Goal: Task Accomplishment & Management: Use online tool/utility

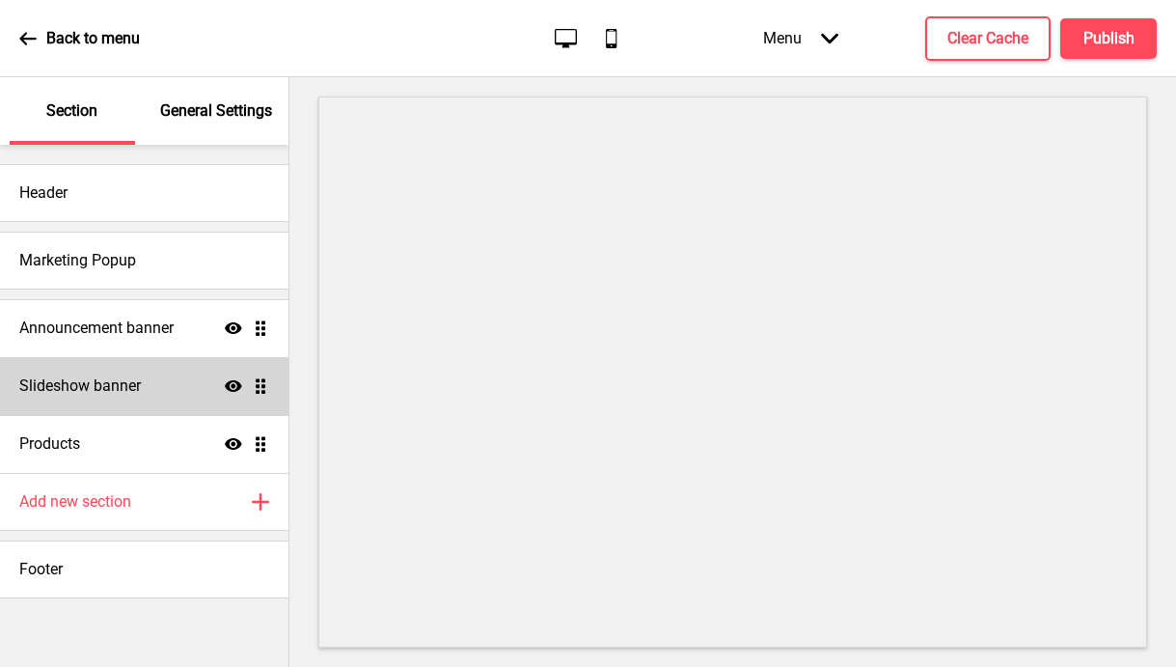
click at [109, 383] on h4 "Slideshow banner" at bounding box center [80, 385] width 122 height 21
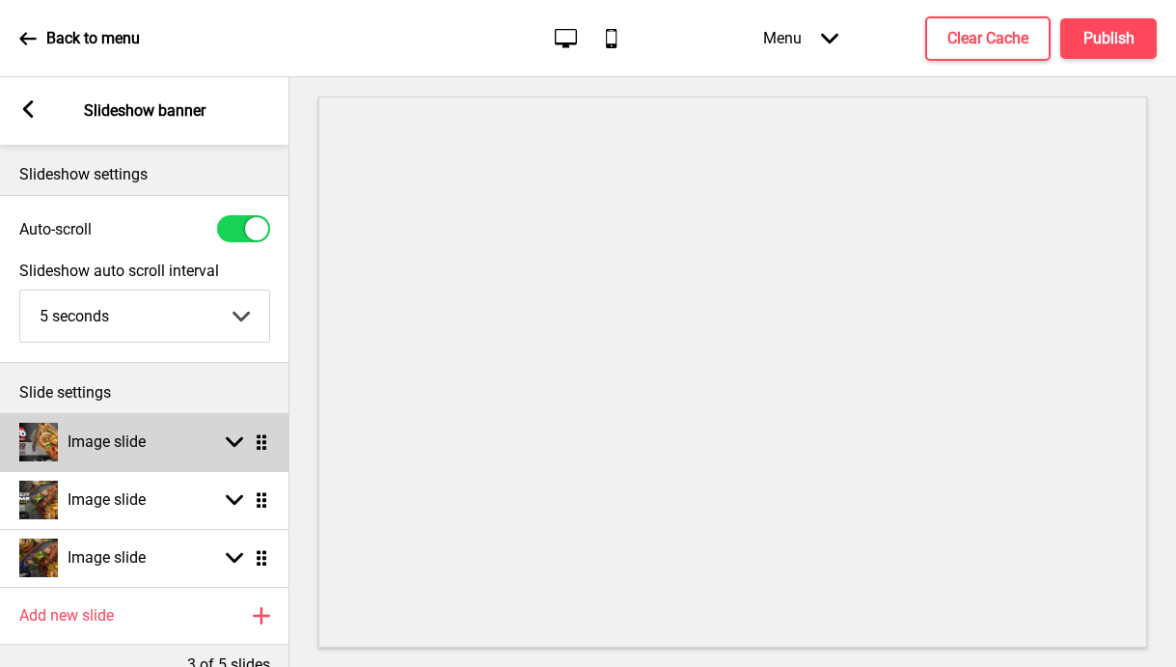
scroll to position [111, 0]
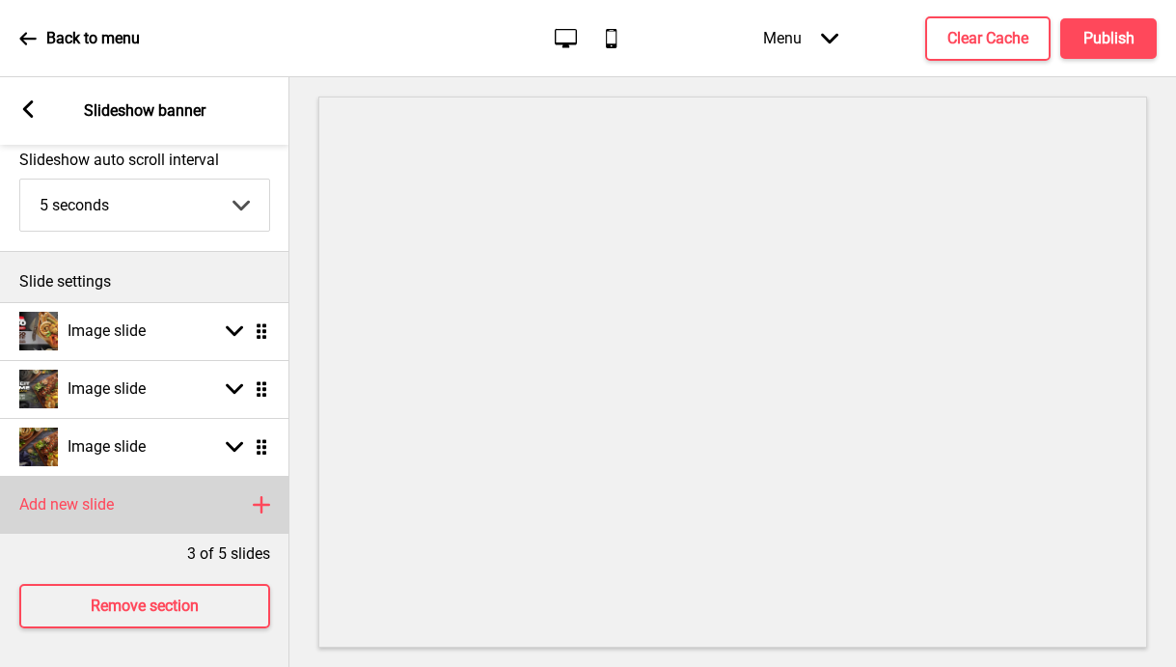
click at [171, 500] on div "Add new slide Plus" at bounding box center [144, 505] width 289 height 58
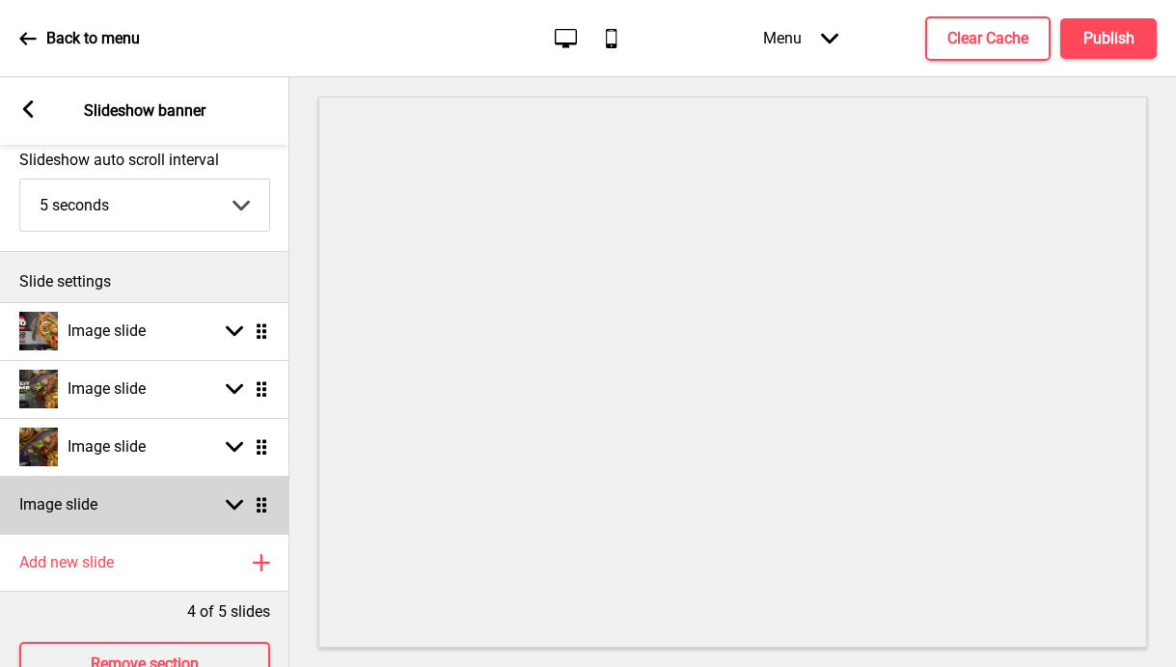
click at [232, 506] on icon at bounding box center [234, 505] width 17 height 11
select select "right"
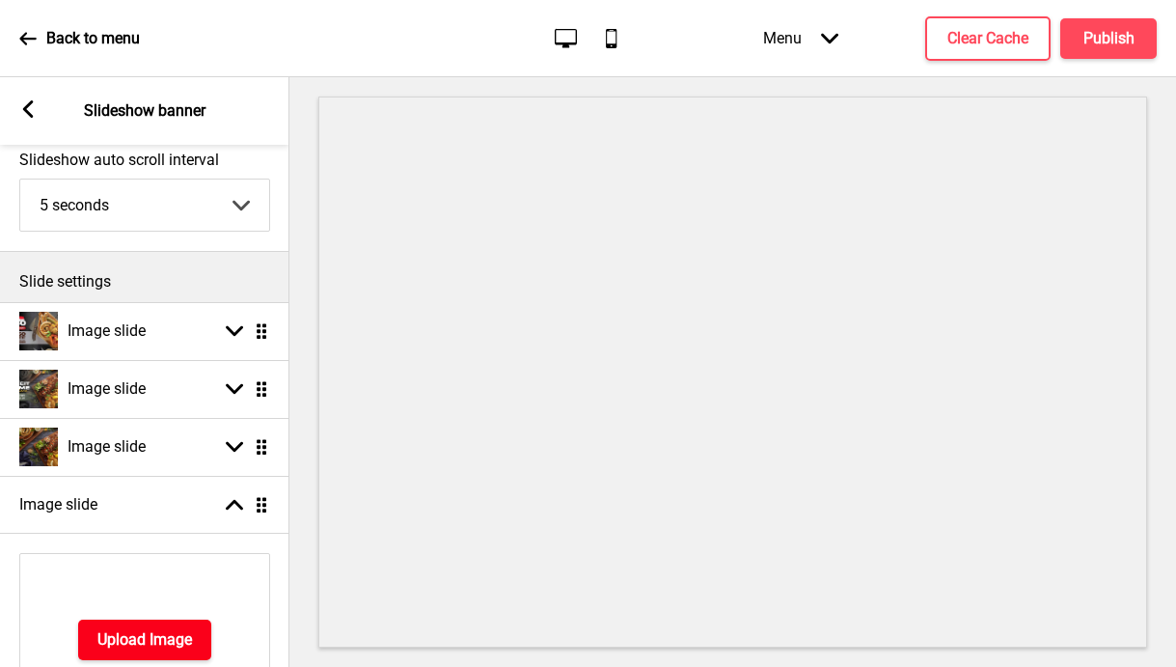
click at [149, 629] on h4 "Upload Image" at bounding box center [144, 639] width 95 height 21
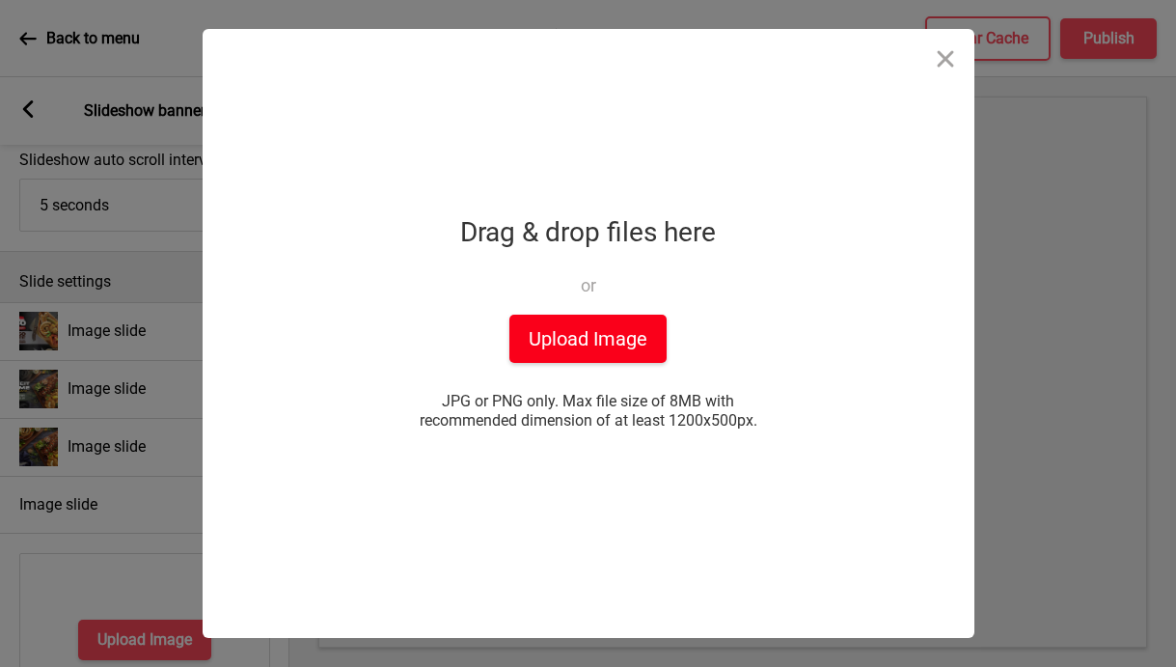
click at [578, 343] on button "Upload Image" at bounding box center [587, 338] width 157 height 48
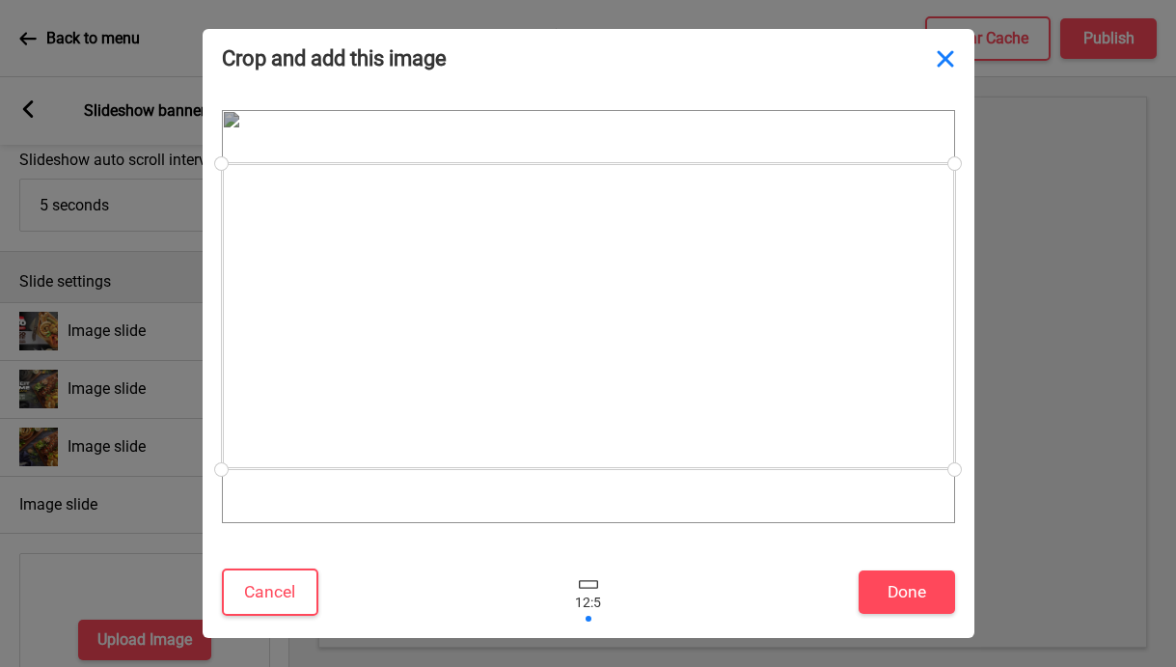
drag, startPoint x: 953, startPoint y: 166, endPoint x: 943, endPoint y: 53, distance: 113.4
click at [943, 53] on div "Crop and add this image Cancel Done Drop a file here Drag & drop files here or …" at bounding box center [589, 333] width 772 height 609
click at [942, 57] on button "Close" at bounding box center [945, 58] width 58 height 58
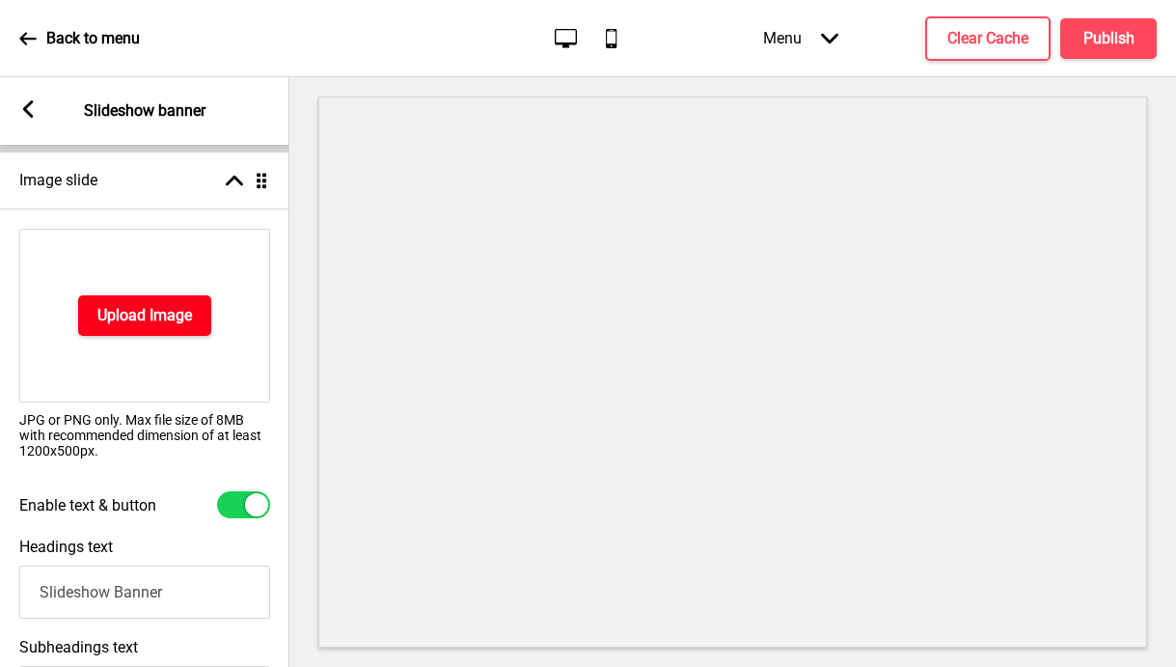
scroll to position [436, 0]
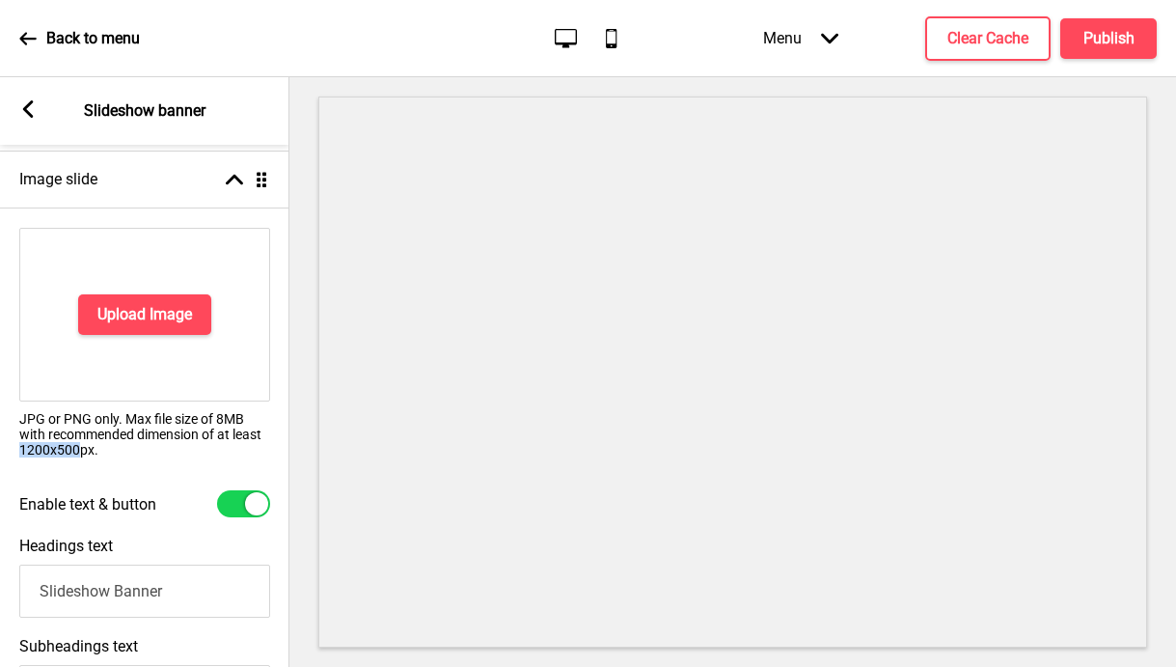
drag, startPoint x: 77, startPoint y: 450, endPoint x: 7, endPoint y: 451, distance: 70.4
click at [7, 451] on div "Upload Image JPG or PNG only. Max file size of 8MB with recommended dimension o…" at bounding box center [144, 349] width 289 height 262
copy p "1200x500"
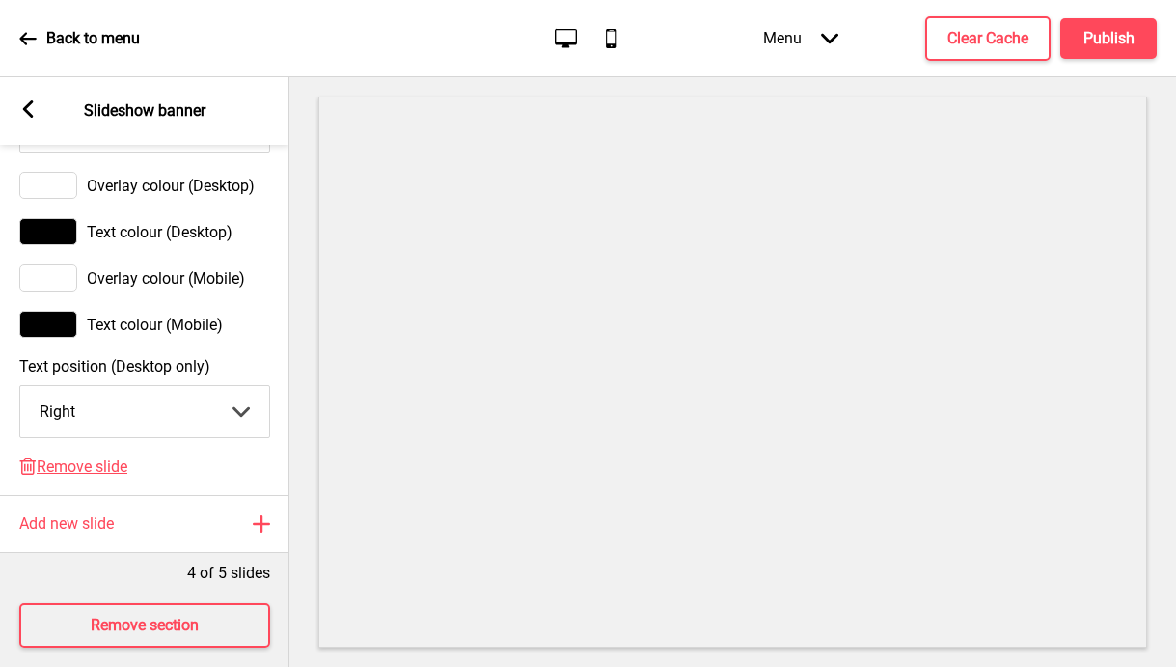
scroll to position [1424, 0]
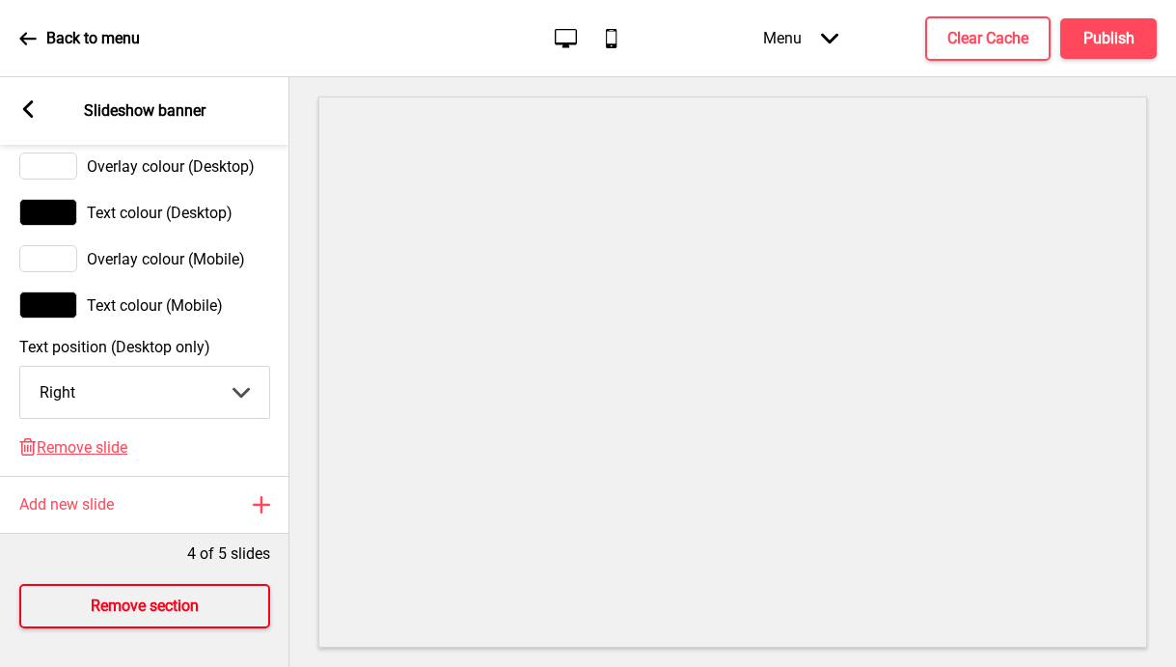
click at [172, 604] on h4 "Remove section" at bounding box center [145, 605] width 108 height 21
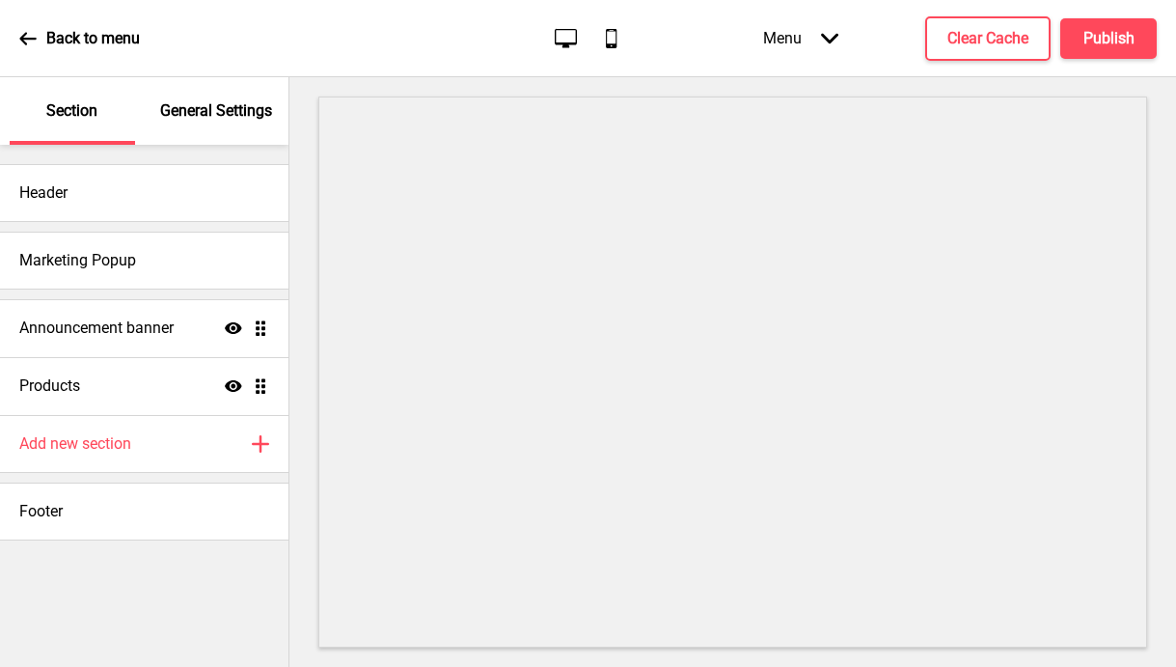
click at [30, 34] on icon at bounding box center [27, 38] width 17 height 17
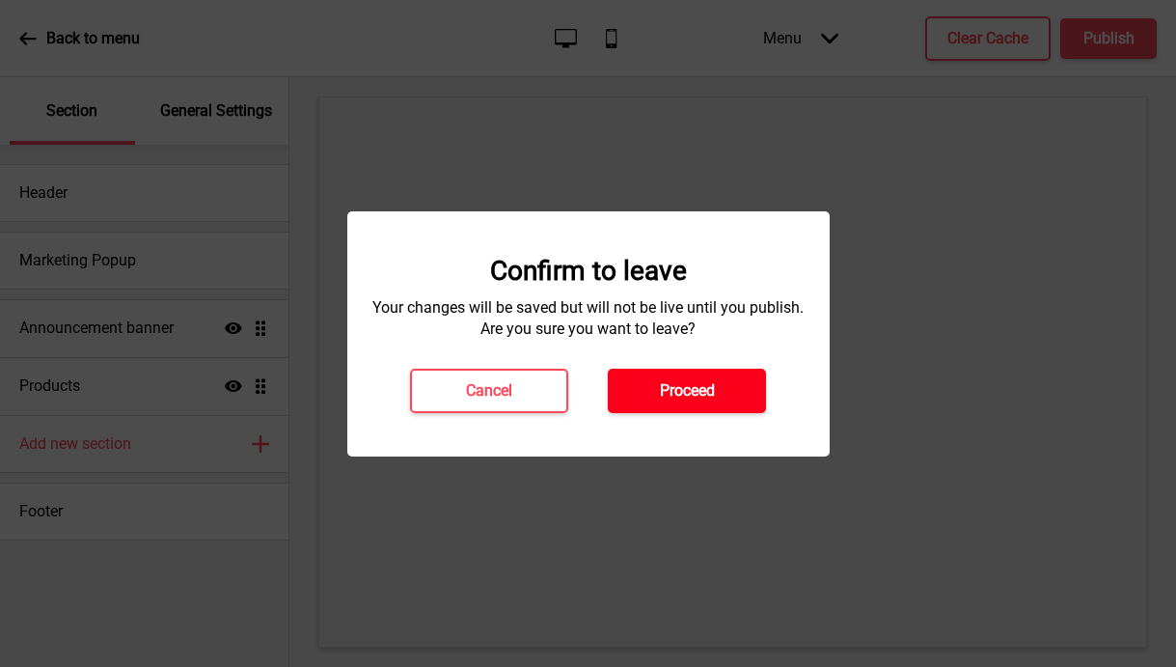
click at [712, 406] on button "Proceed" at bounding box center [687, 391] width 158 height 44
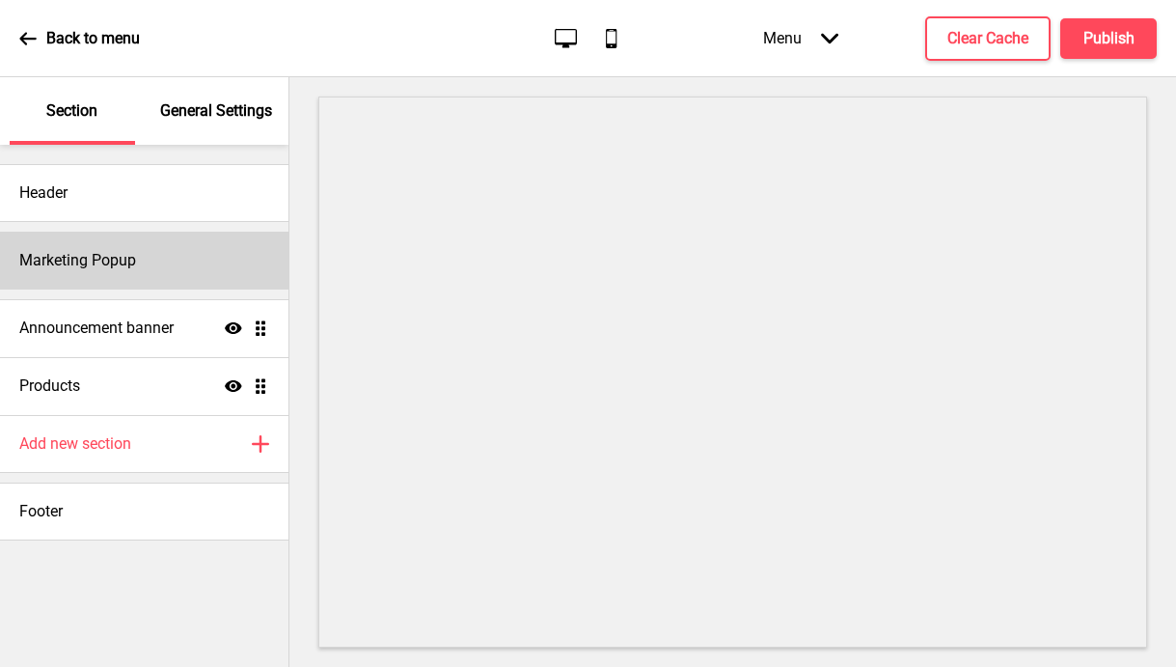
click at [141, 259] on div "Marketing Popup" at bounding box center [144, 261] width 288 height 58
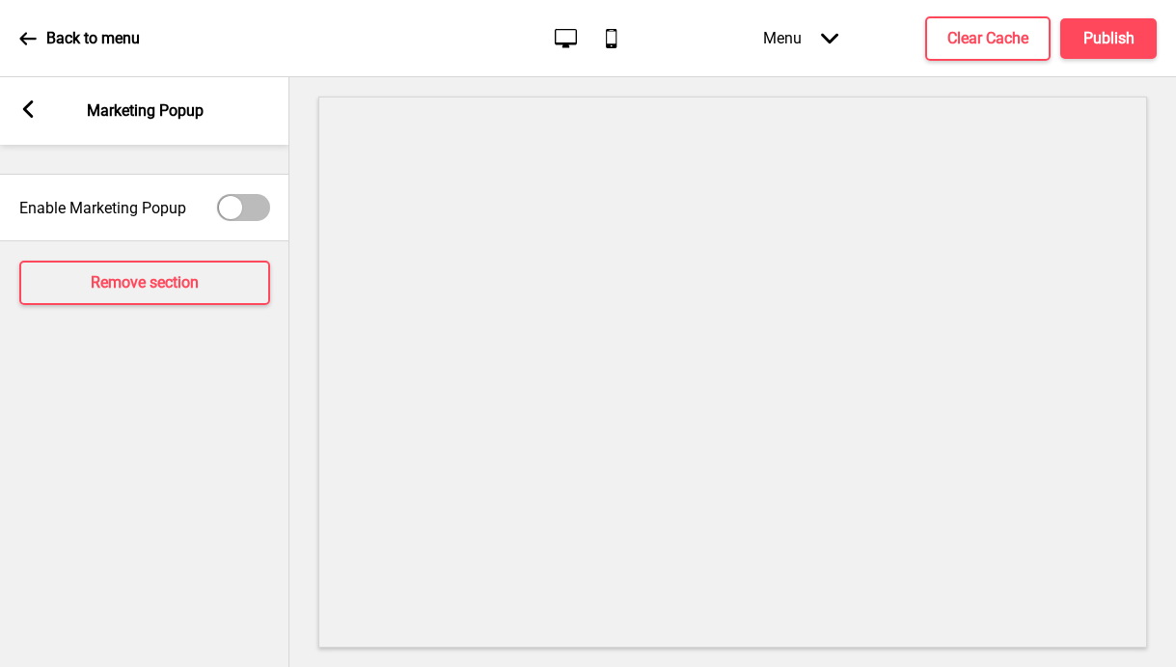
click at [22, 111] on rect at bounding box center [27, 108] width 17 height 17
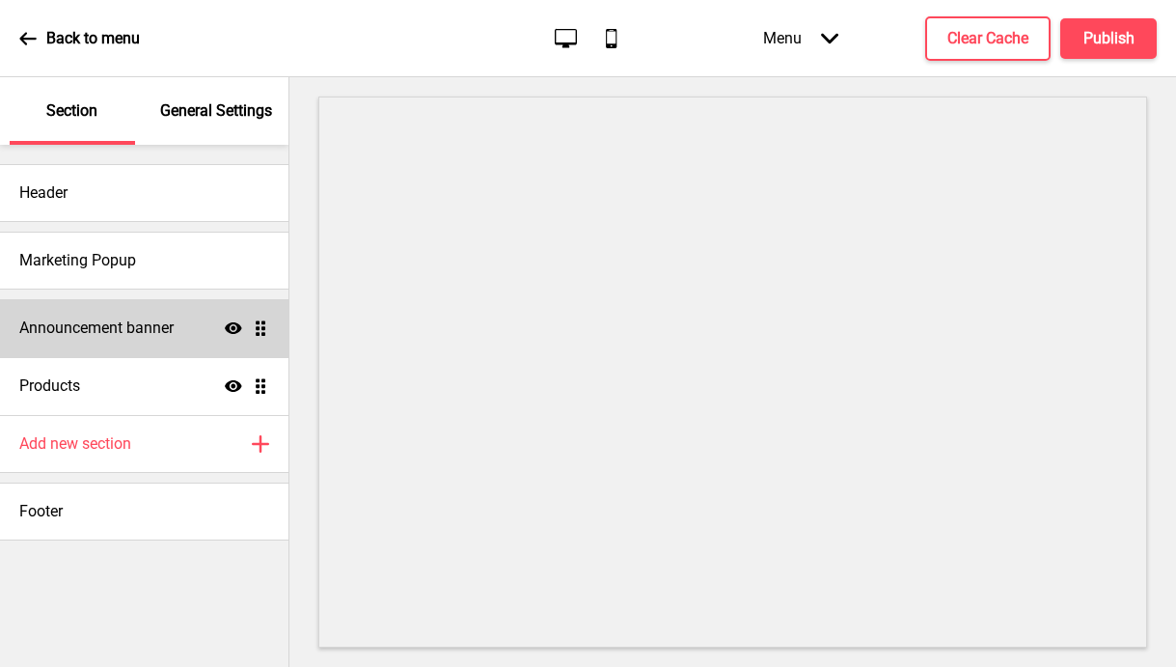
click at [133, 320] on h4 "Announcement banner" at bounding box center [96, 327] width 154 height 21
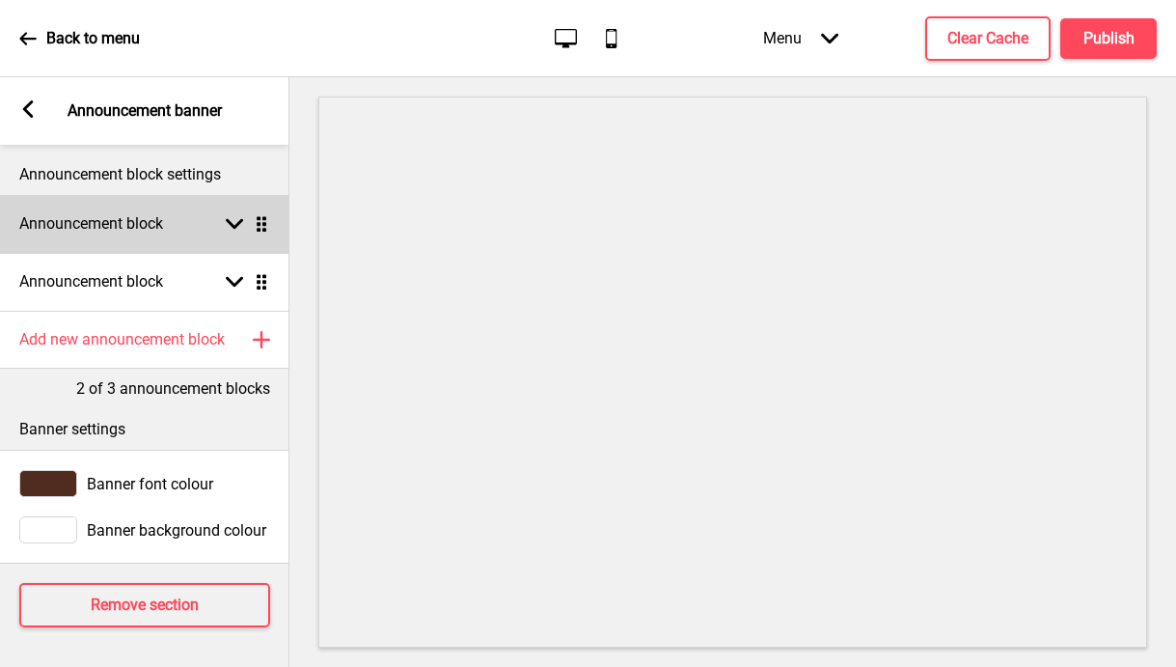
click at [242, 232] on rect at bounding box center [234, 223] width 17 height 17
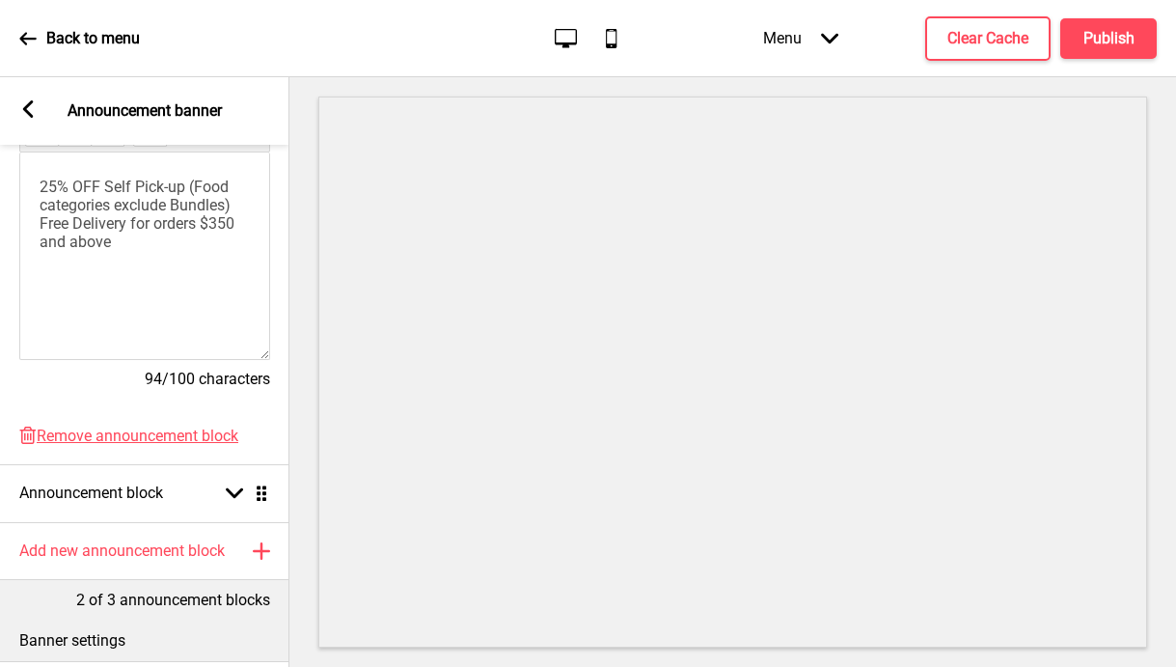
scroll to position [443, 0]
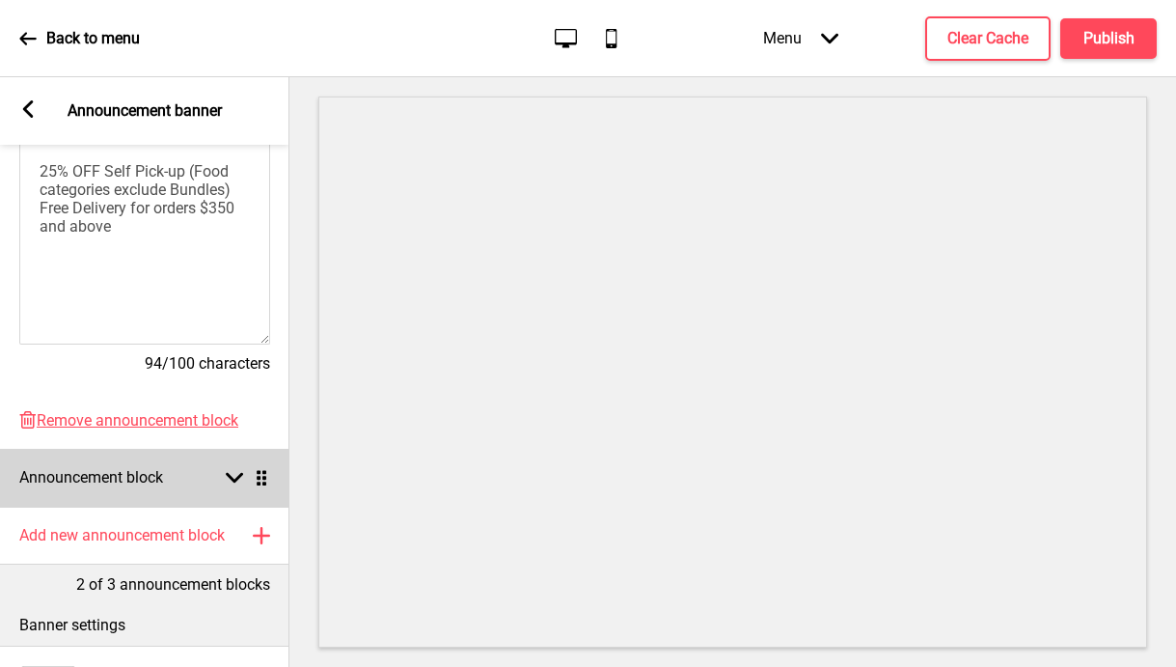
click at [234, 480] on icon at bounding box center [234, 478] width 17 height 11
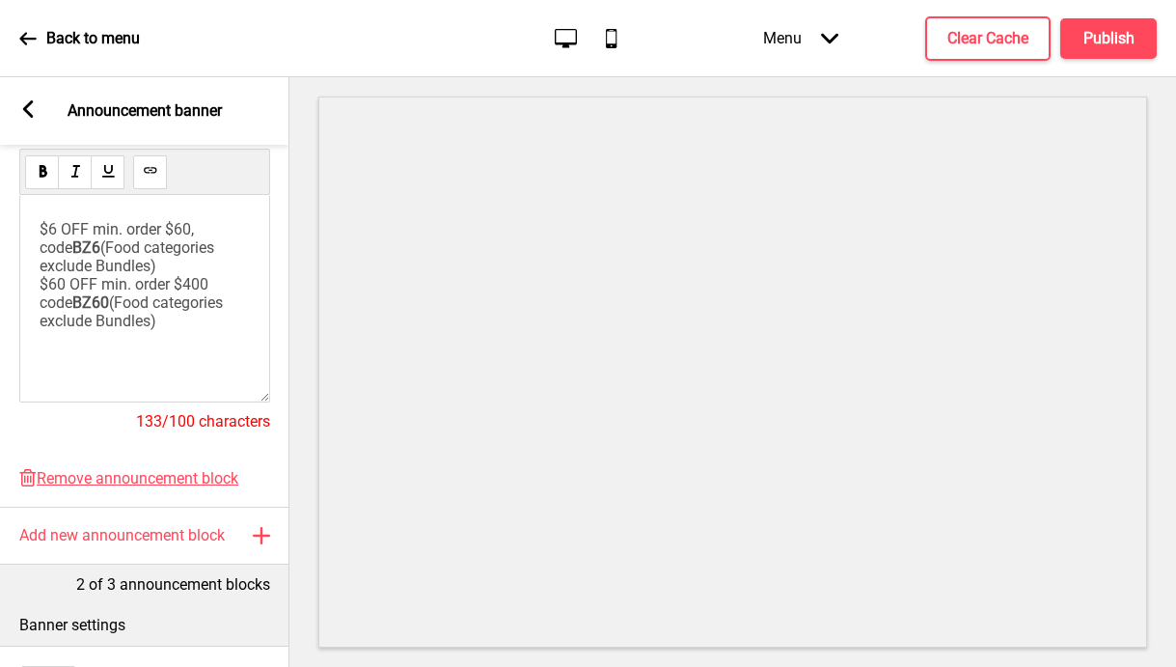
scroll to position [441, 0]
click at [158, 479] on span "Remove announcement block" at bounding box center [138, 480] width 202 height 18
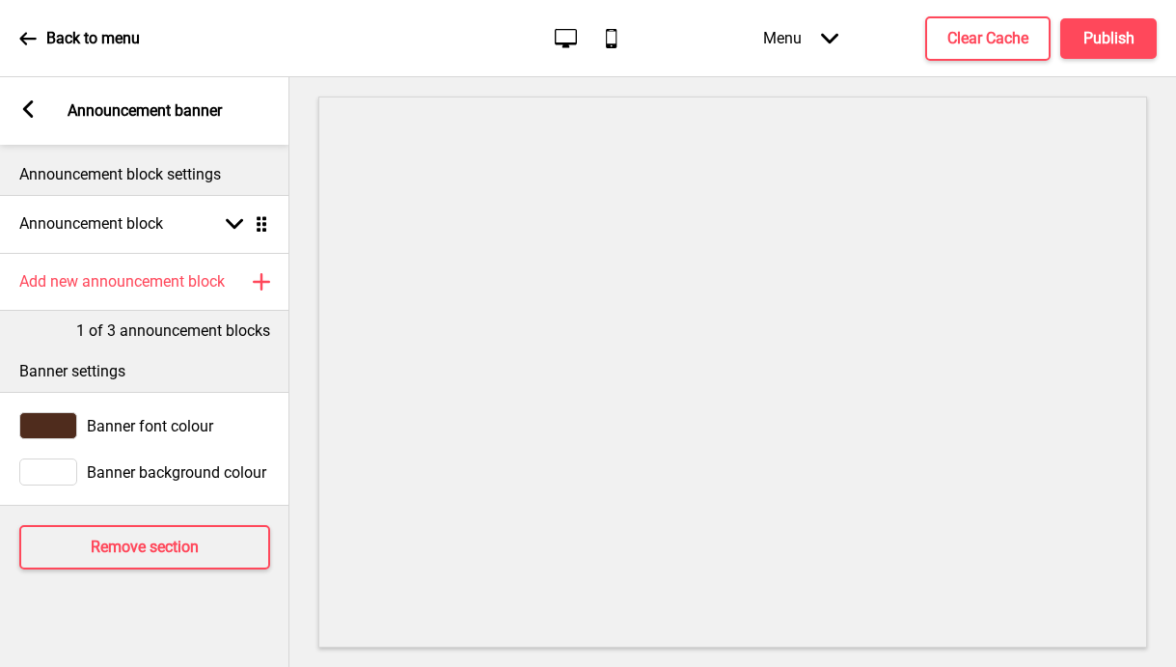
scroll to position [0, 0]
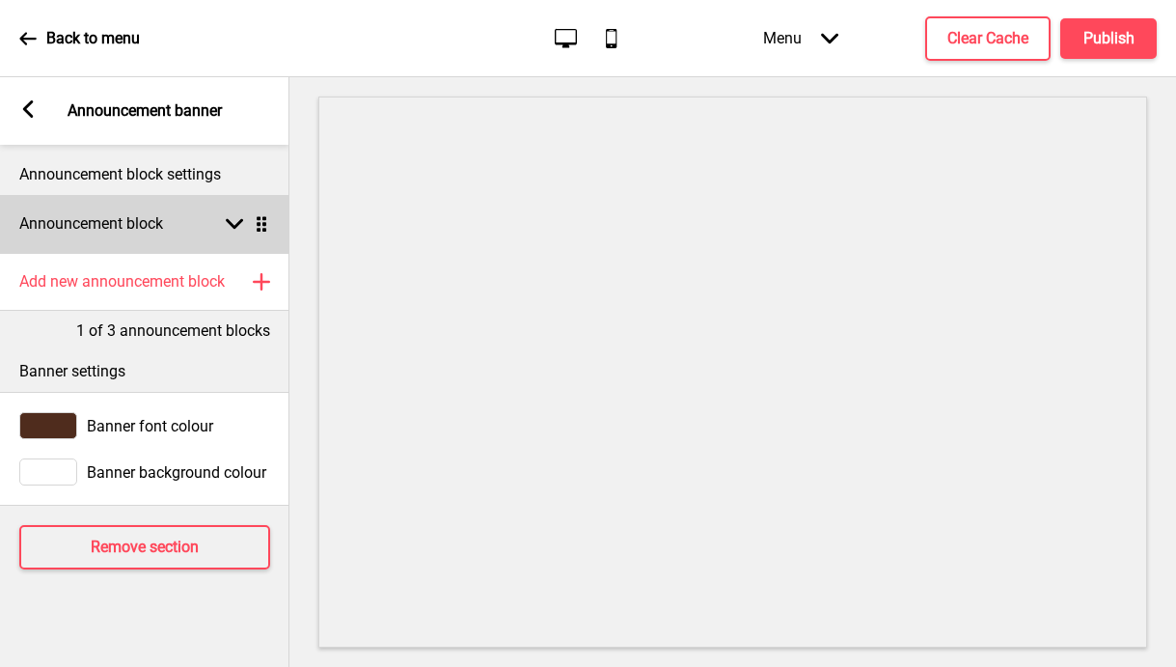
click at [237, 224] on icon at bounding box center [234, 224] width 17 height 11
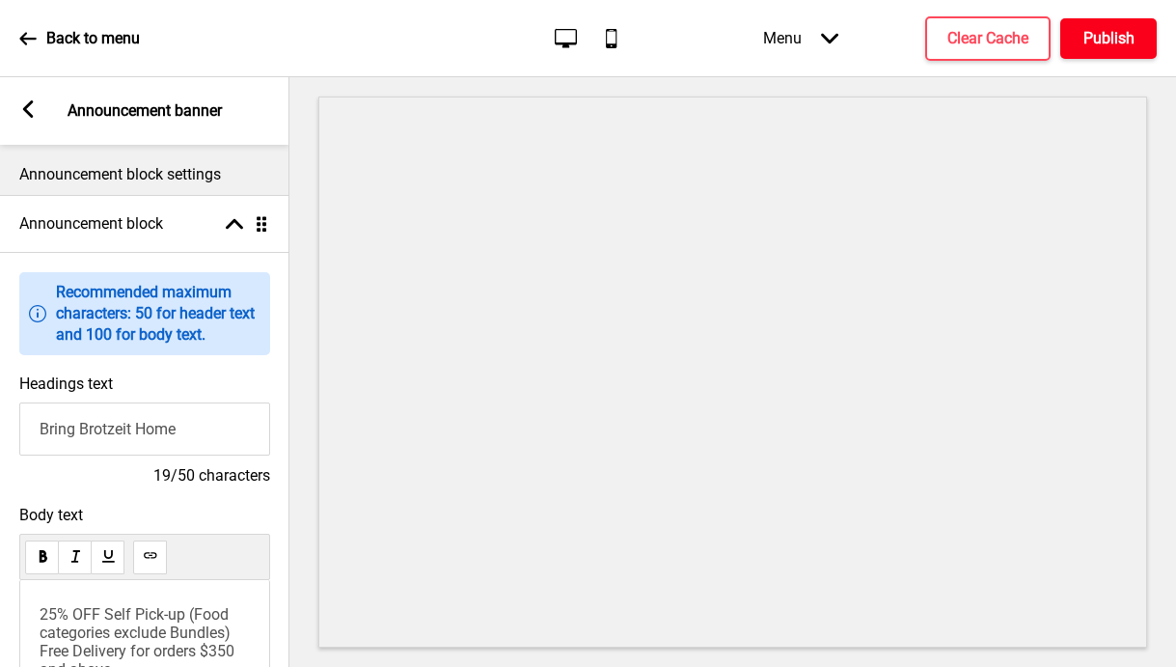
click at [1111, 39] on h4 "Publish" at bounding box center [1108, 38] width 51 height 21
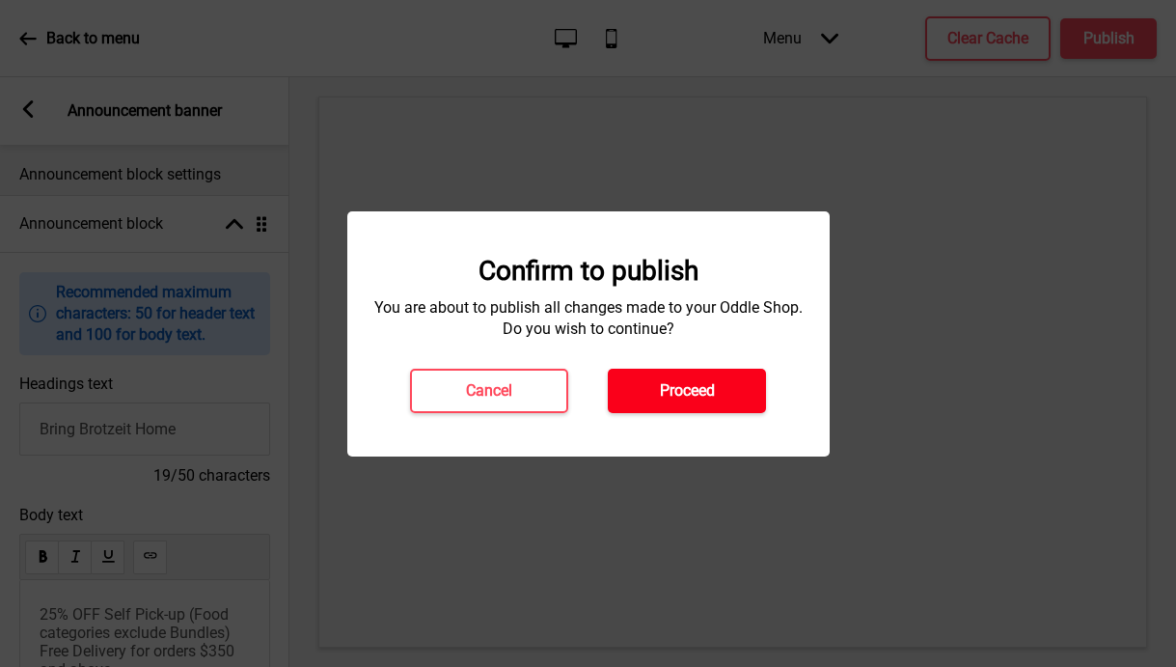
click at [694, 400] on button "Proceed" at bounding box center [687, 391] width 158 height 44
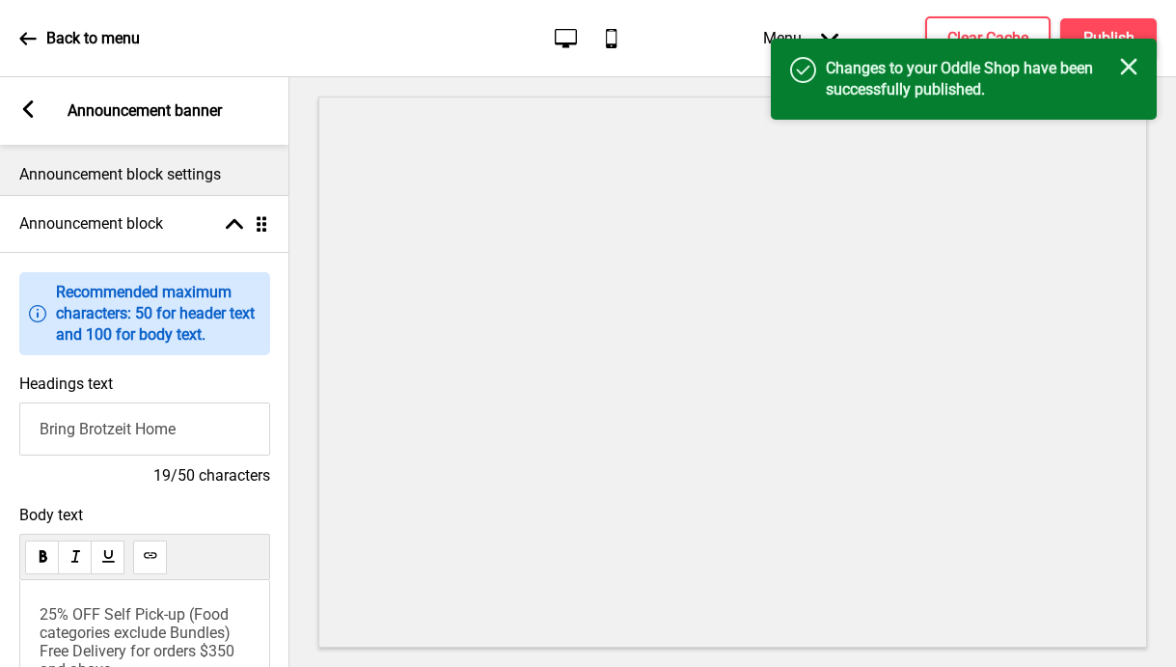
click at [1133, 68] on rect at bounding box center [1128, 66] width 17 height 17
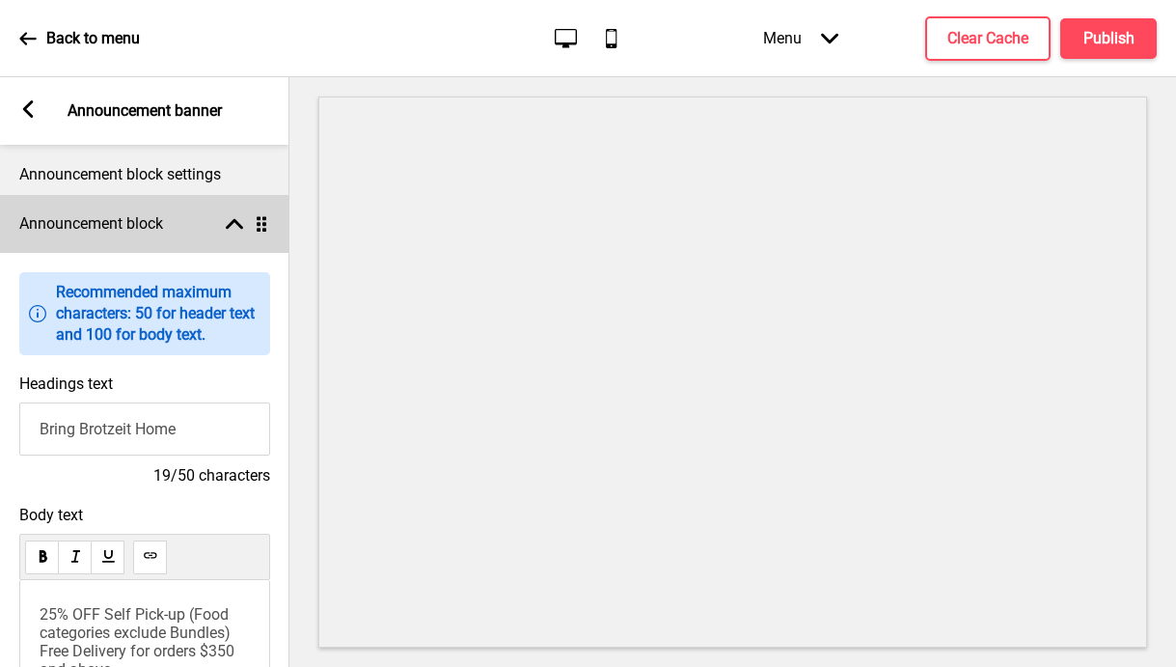
click at [233, 231] on rect at bounding box center [234, 223] width 17 height 17
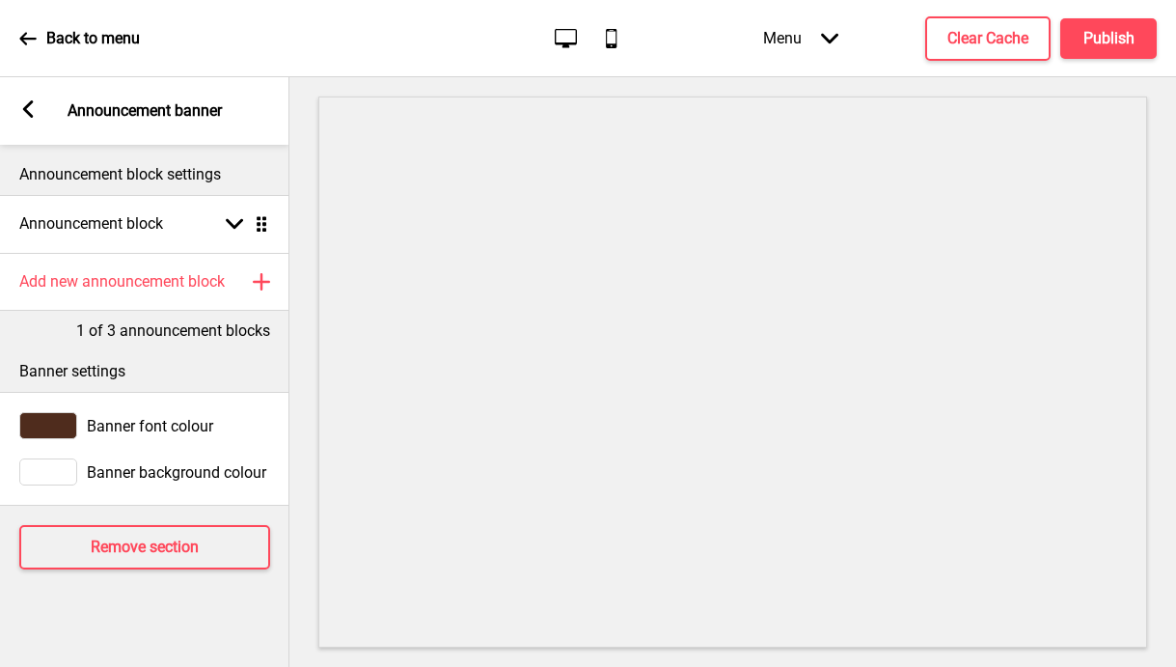
click at [26, 113] on icon at bounding box center [28, 108] width 11 height 17
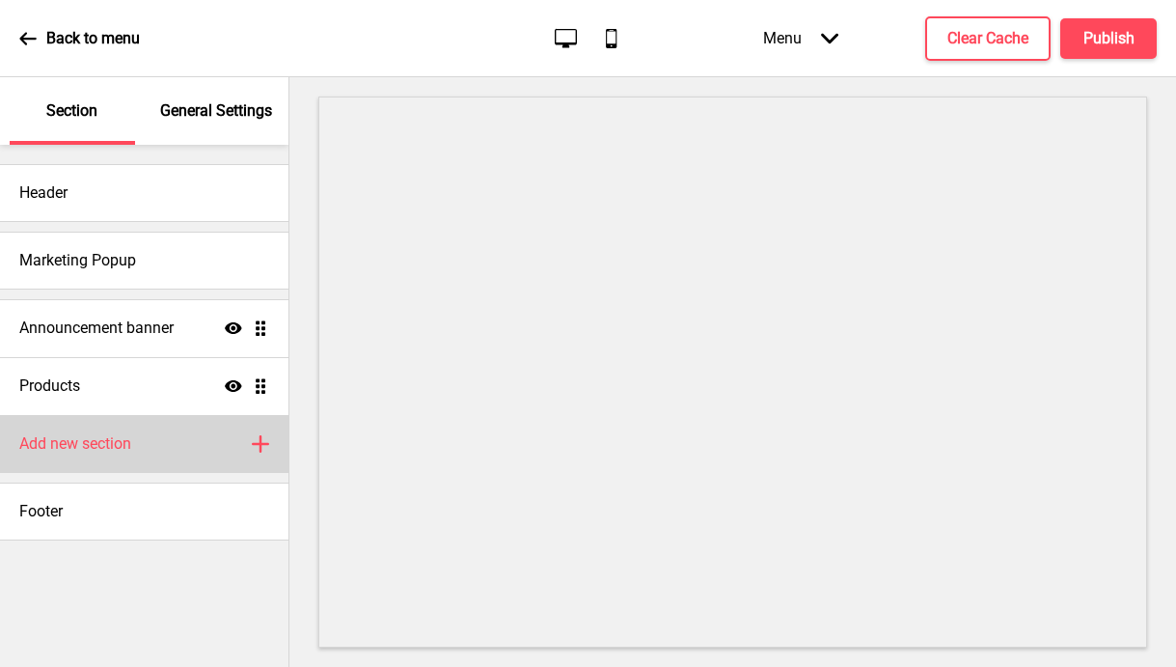
click at [149, 451] on div "Add new section Plus" at bounding box center [144, 444] width 288 height 58
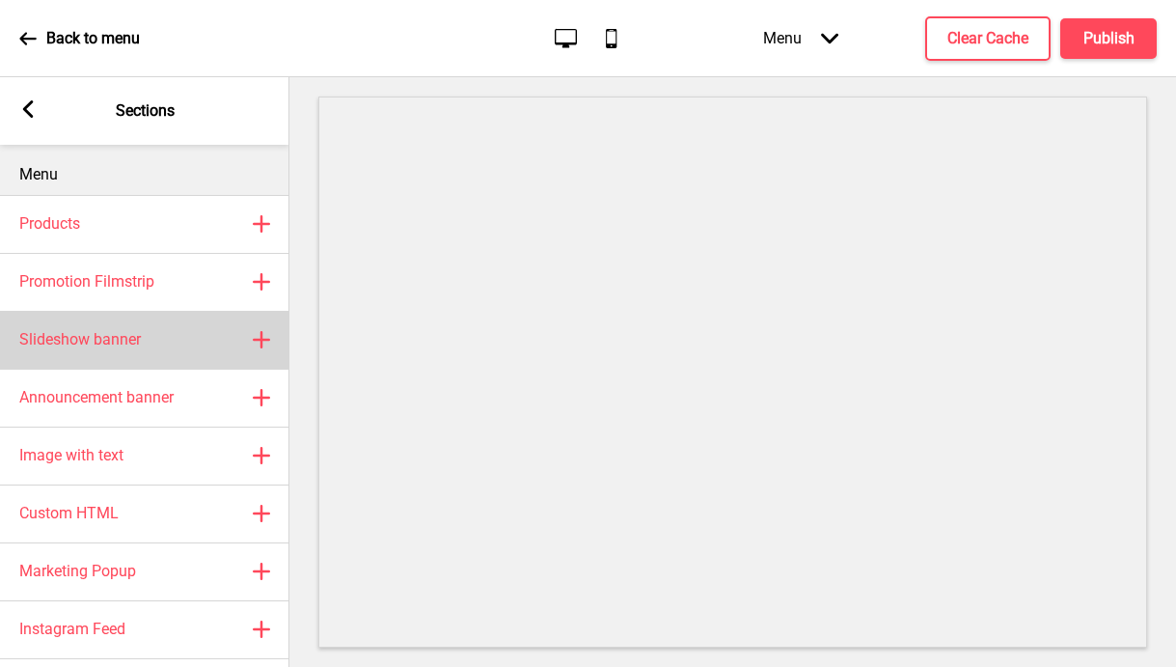
click at [260, 343] on rect at bounding box center [261, 339] width 23 height 23
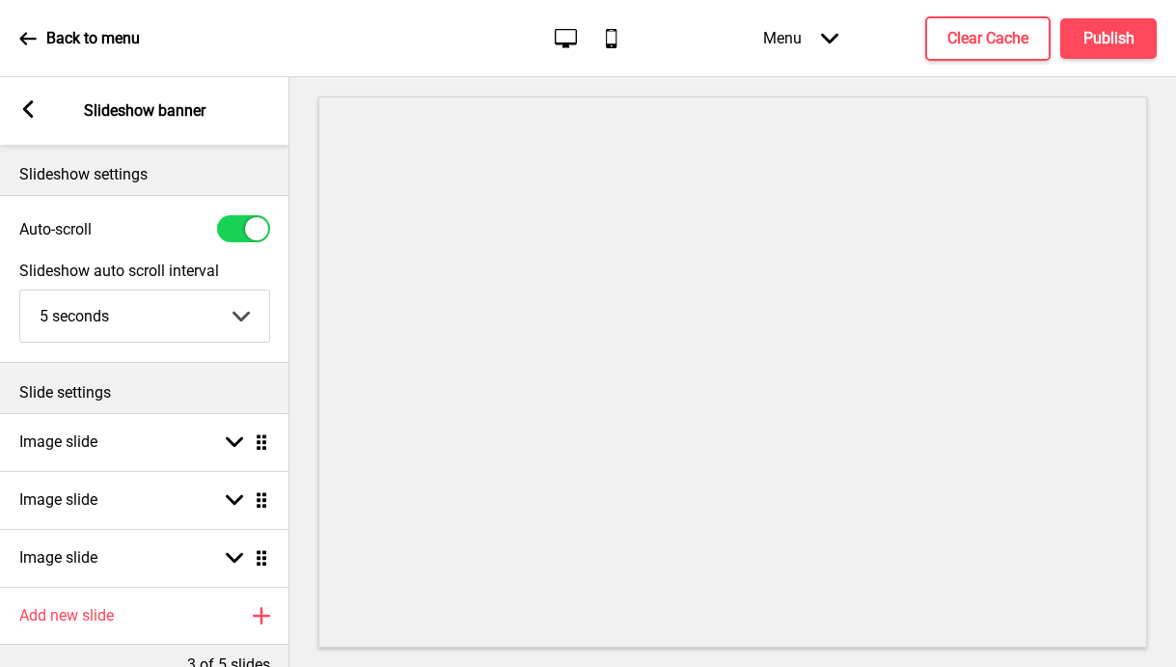
click at [30, 105] on icon at bounding box center [28, 108] width 11 height 17
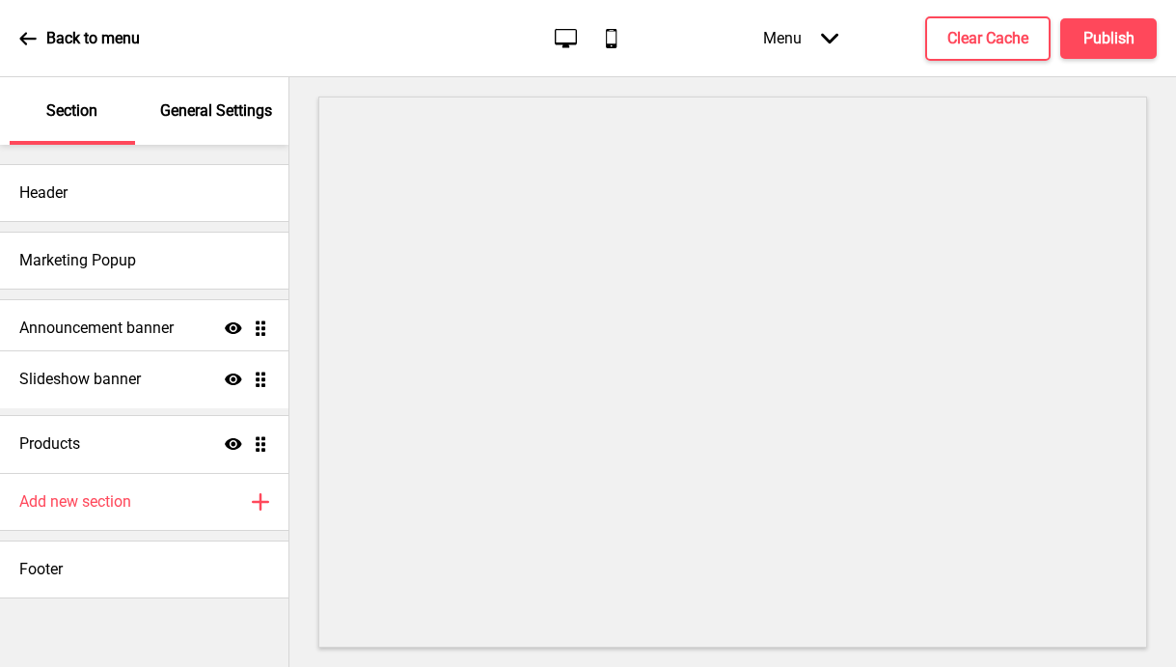
drag, startPoint x: 263, startPoint y: 450, endPoint x: 255, endPoint y: 385, distance: 65.2
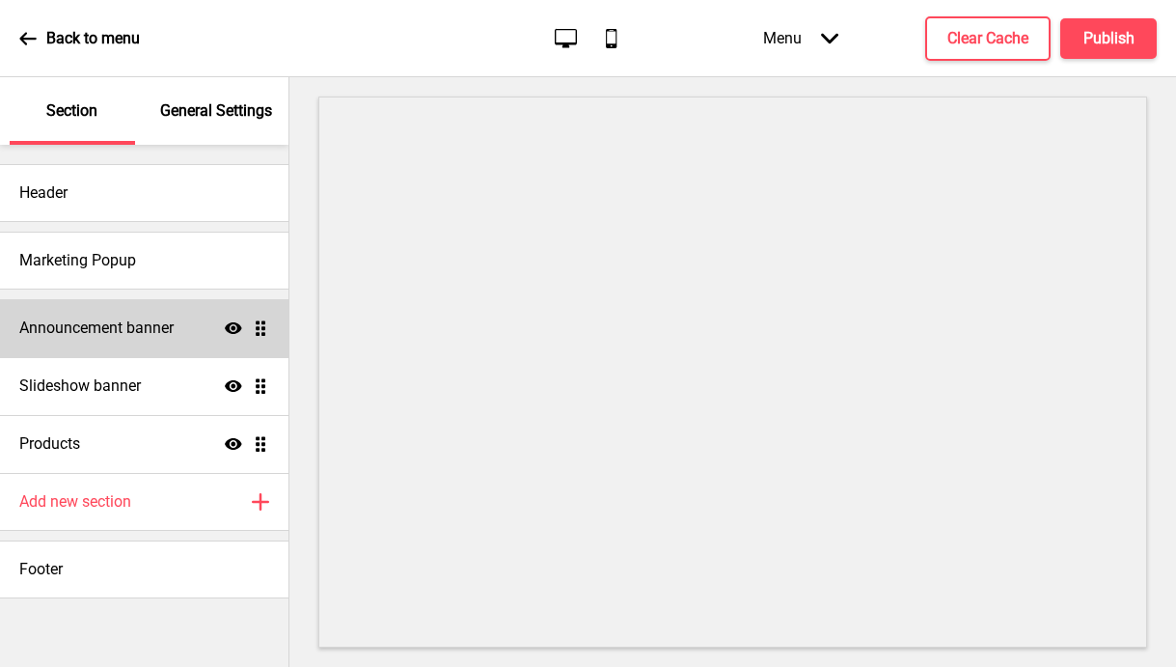
click at [183, 329] on div "Announcement banner Show Drag" at bounding box center [144, 328] width 288 height 58
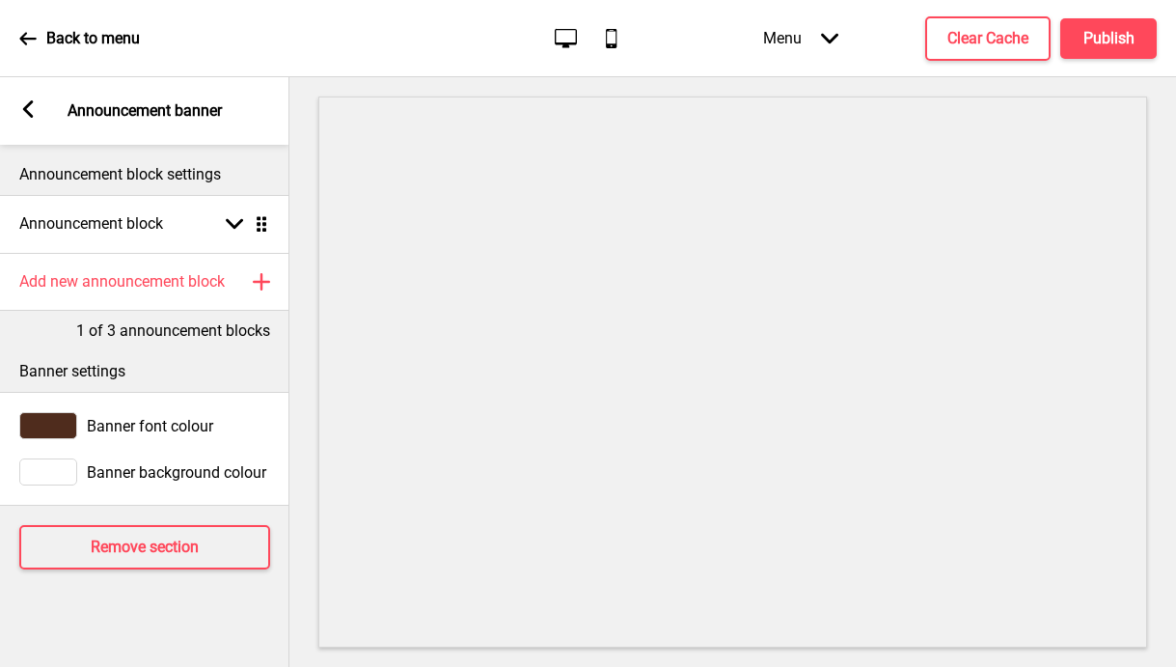
click at [31, 113] on rect at bounding box center [27, 108] width 17 height 17
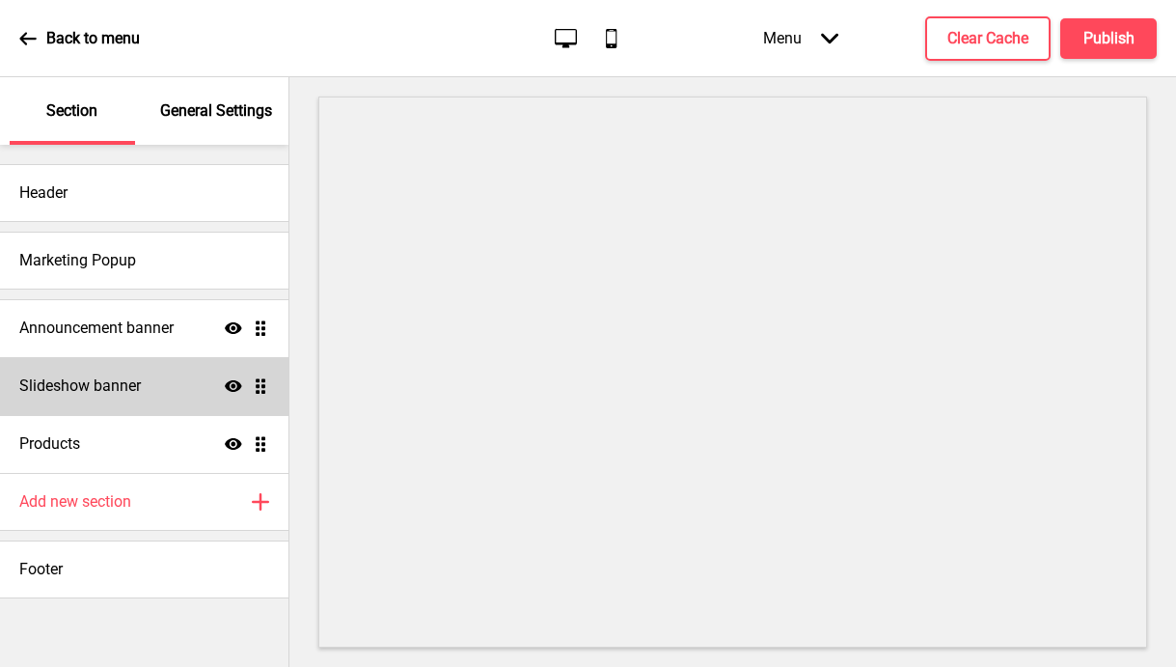
click at [160, 384] on div "Slideshow banner Show Drag" at bounding box center [144, 386] width 288 height 58
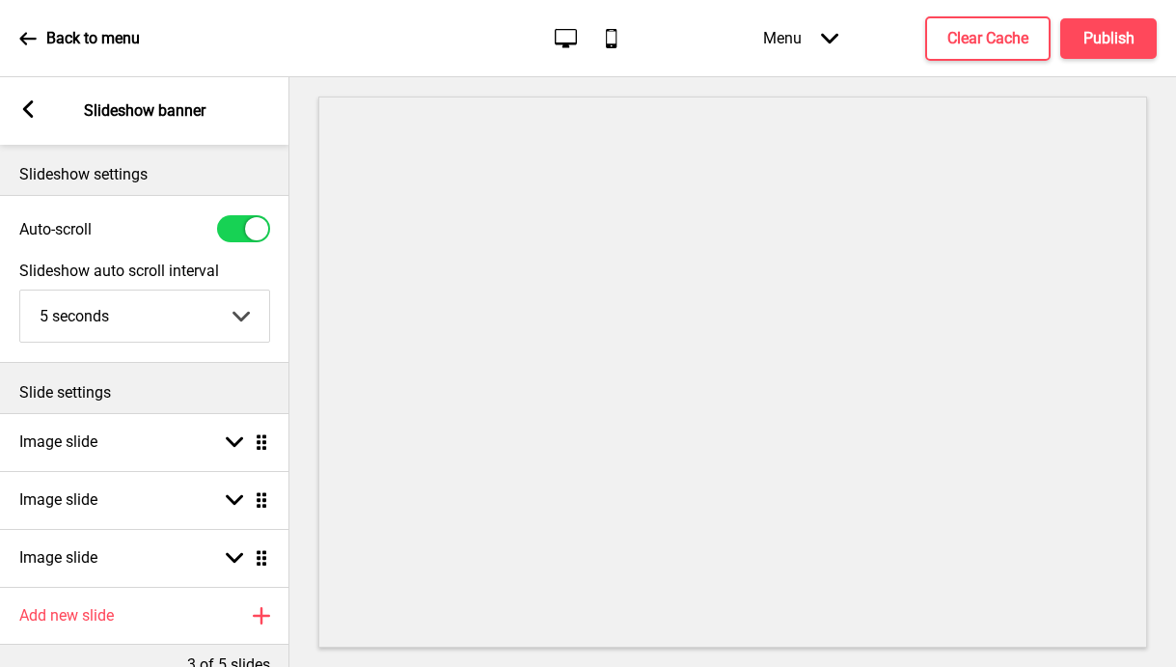
scroll to position [111, 0]
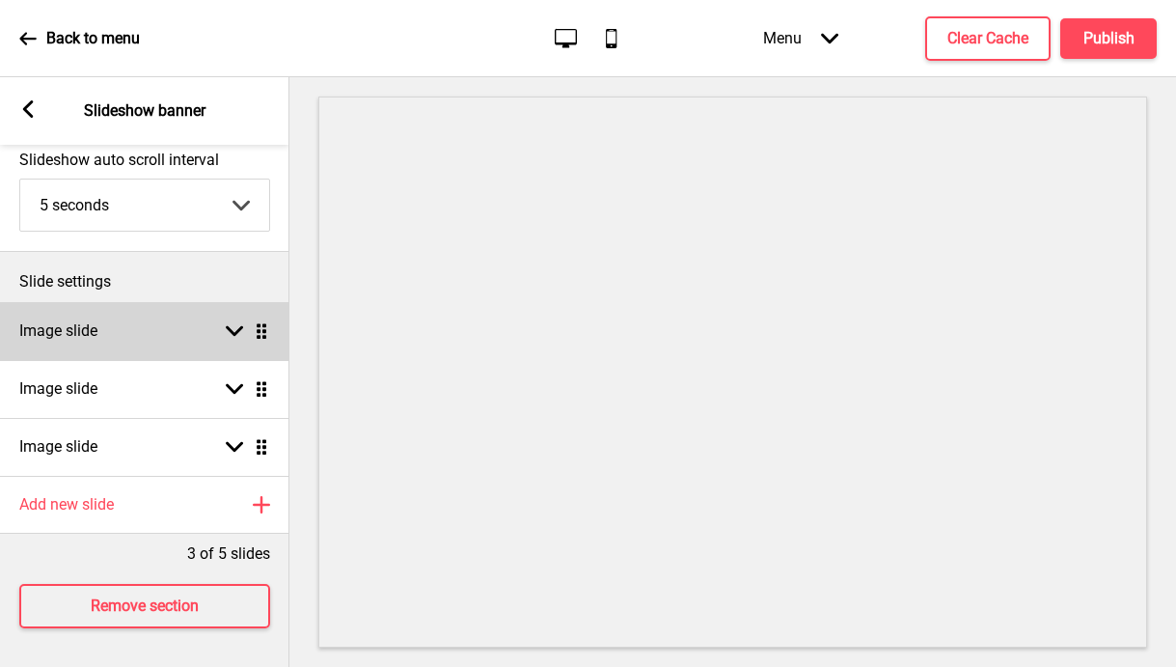
click at [235, 334] on icon at bounding box center [234, 331] width 17 height 11
select select "right"
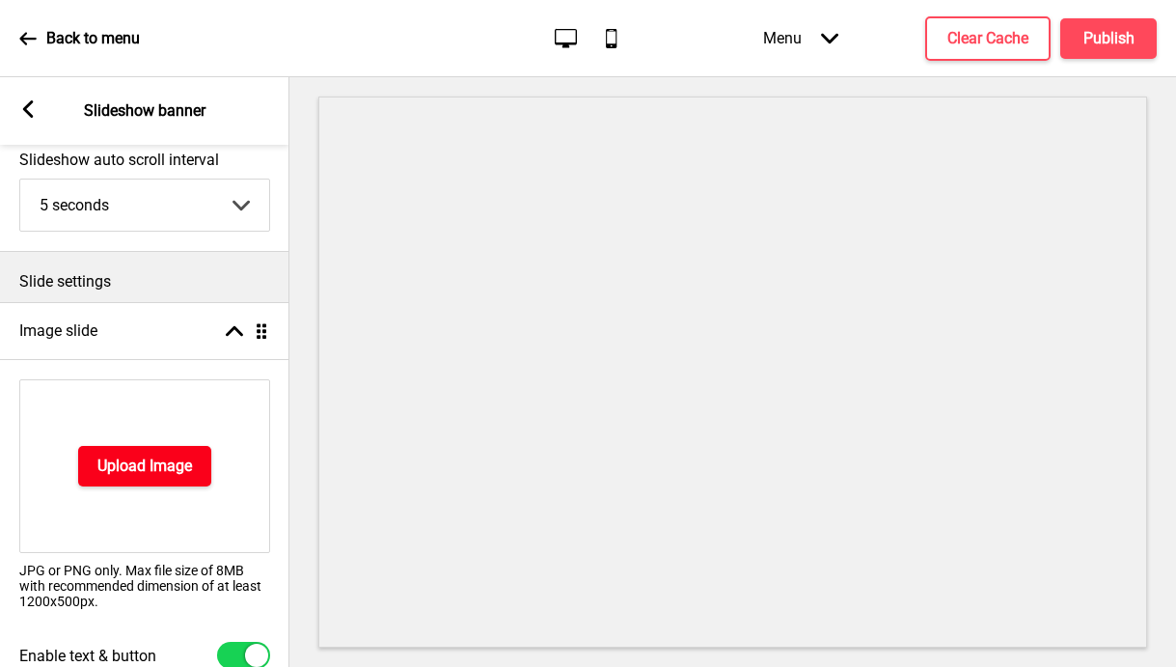
click at [159, 472] on h4 "Upload Image" at bounding box center [144, 465] width 95 height 21
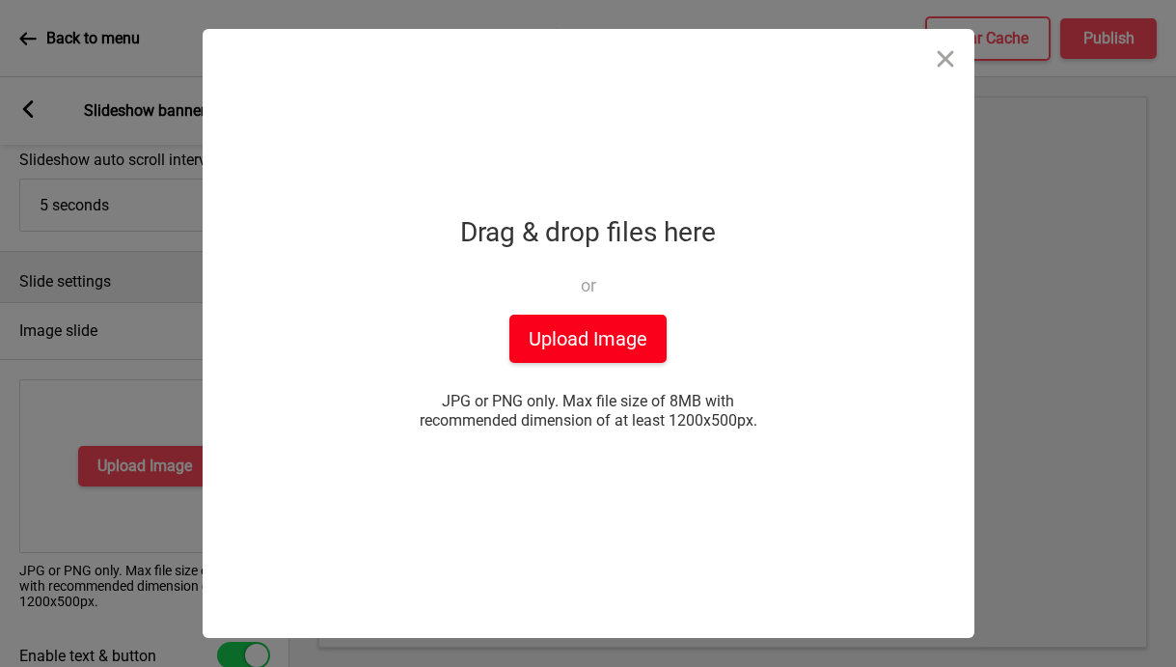
click at [581, 338] on button "Upload Image" at bounding box center [587, 338] width 157 height 48
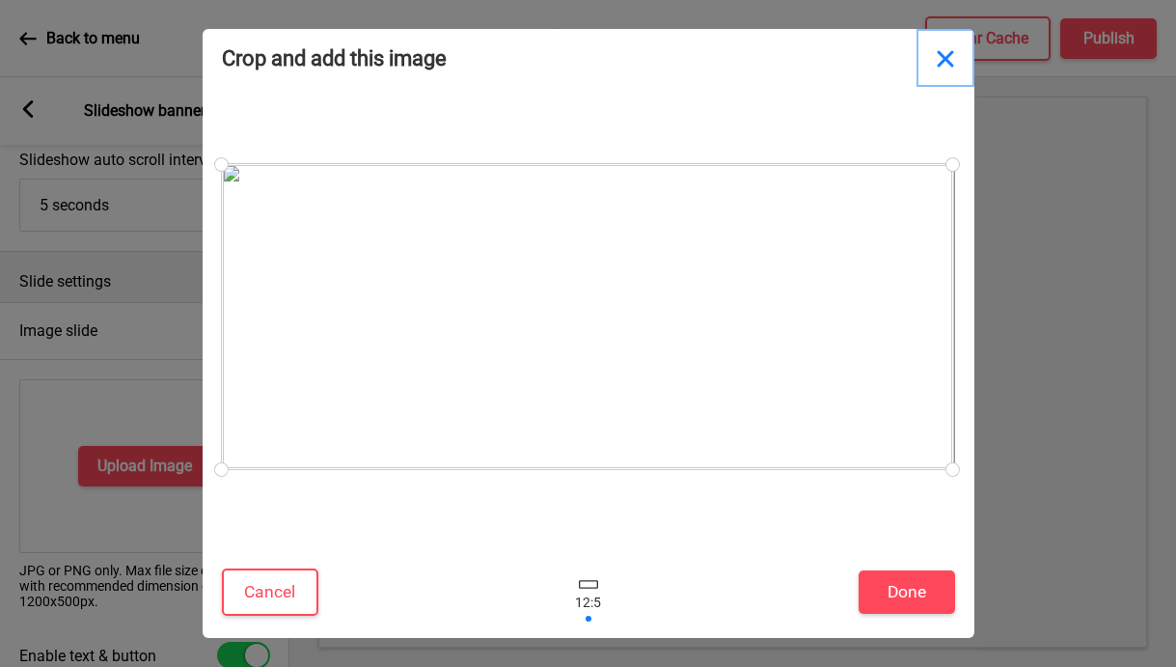
click at [943, 61] on button "Close" at bounding box center [945, 58] width 58 height 58
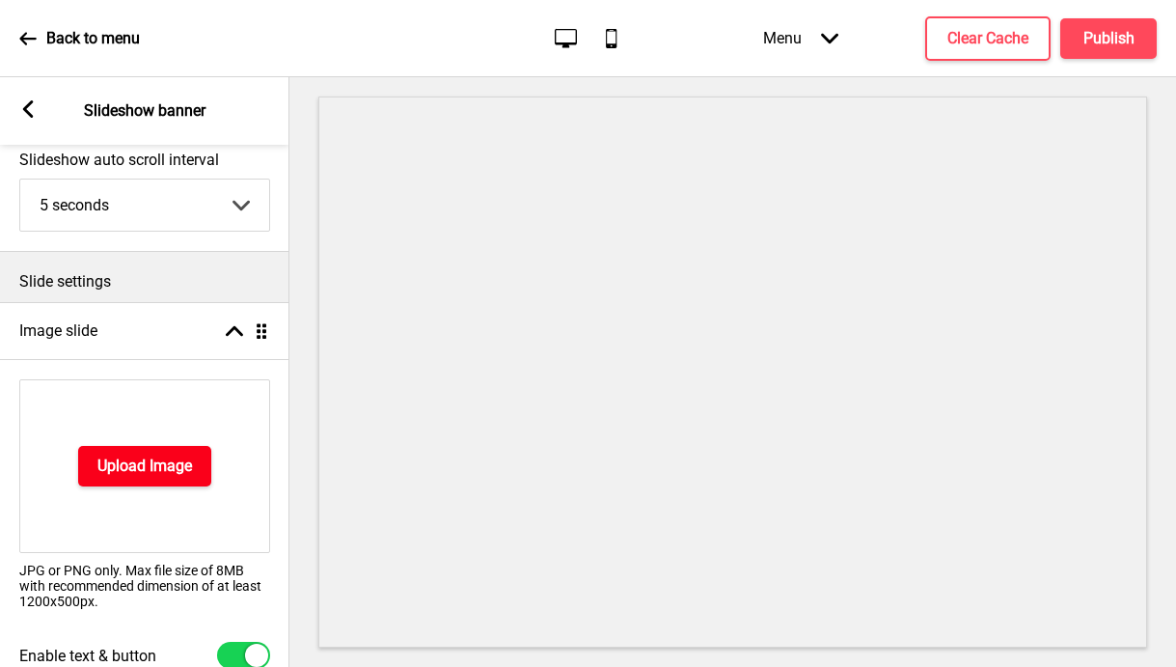
click at [153, 470] on h4 "Upload Image" at bounding box center [144, 465] width 95 height 21
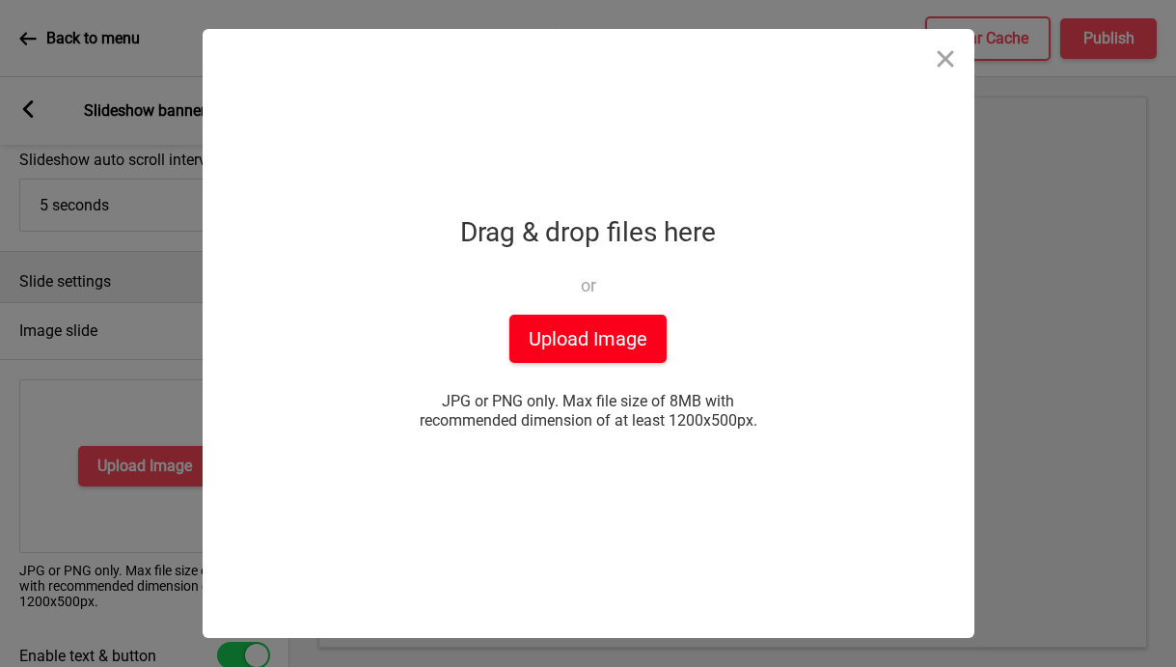
click at [575, 338] on button "Upload Image" at bounding box center [587, 338] width 157 height 48
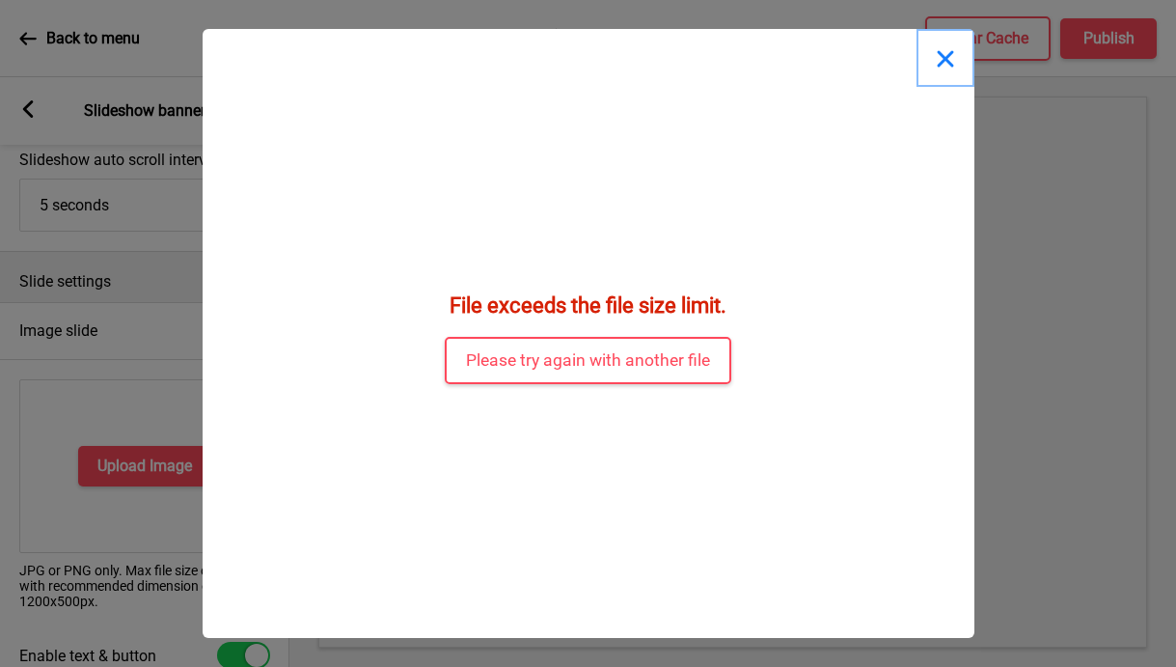
click at [946, 59] on button "Close" at bounding box center [945, 58] width 58 height 58
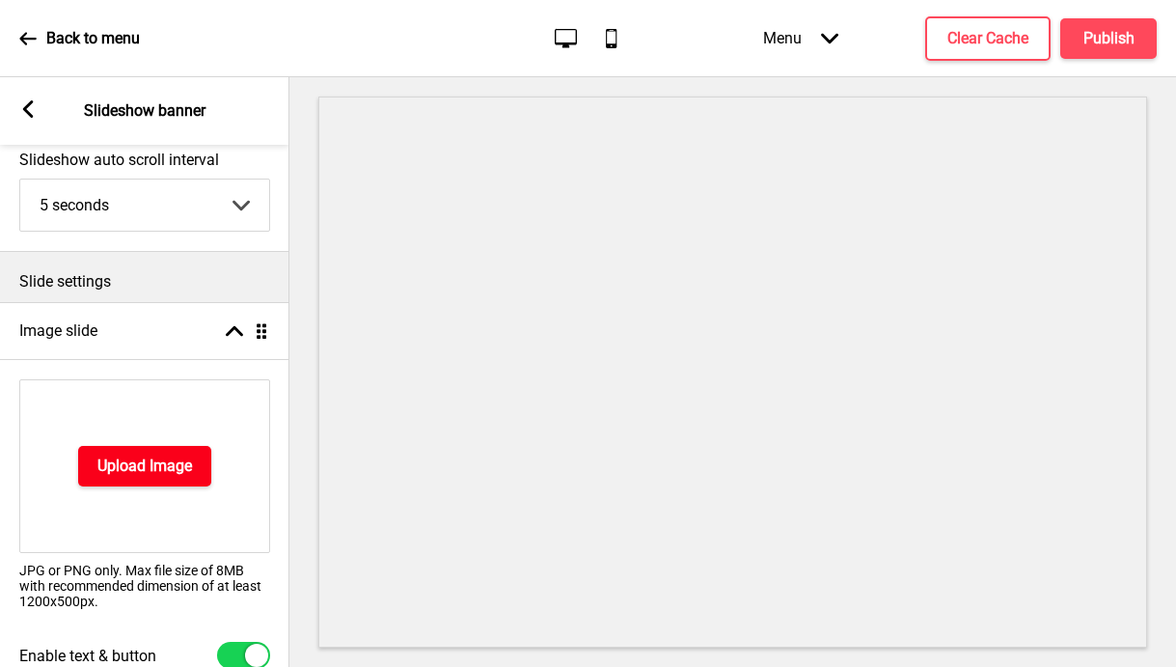
click at [164, 464] on h4 "Upload Image" at bounding box center [144, 465] width 95 height 21
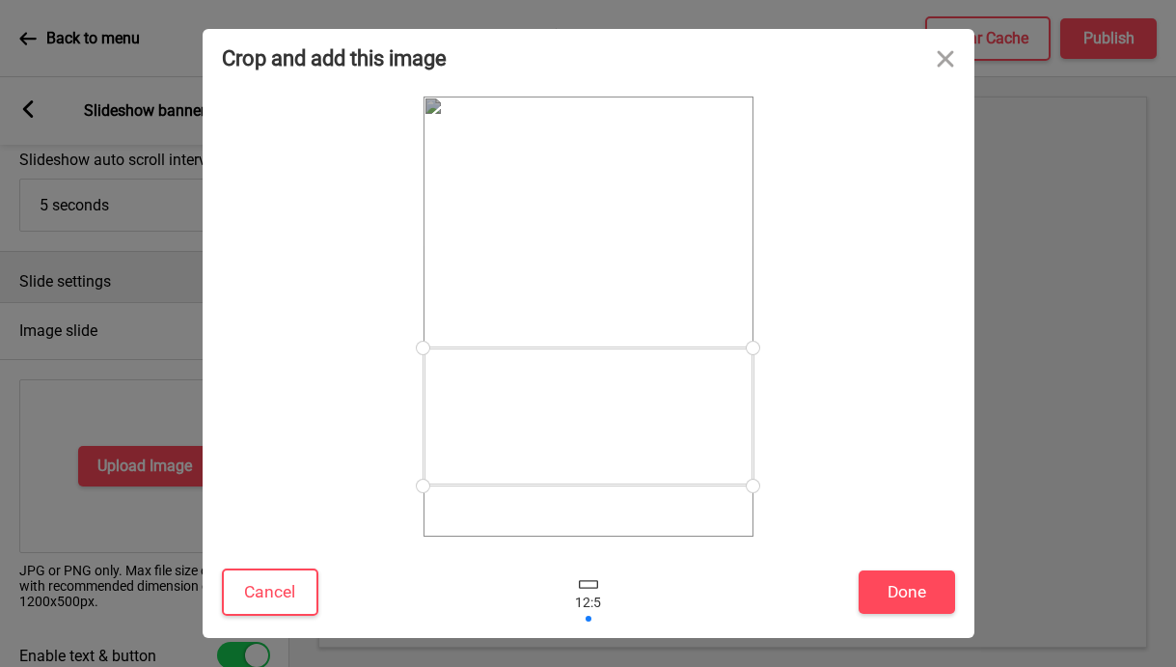
drag, startPoint x: 675, startPoint y: 350, endPoint x: 683, endPoint y: 450, distance: 99.7
click at [683, 450] on div at bounding box center [589, 416] width 330 height 138
click at [909, 604] on button "Done" at bounding box center [907, 591] width 96 height 43
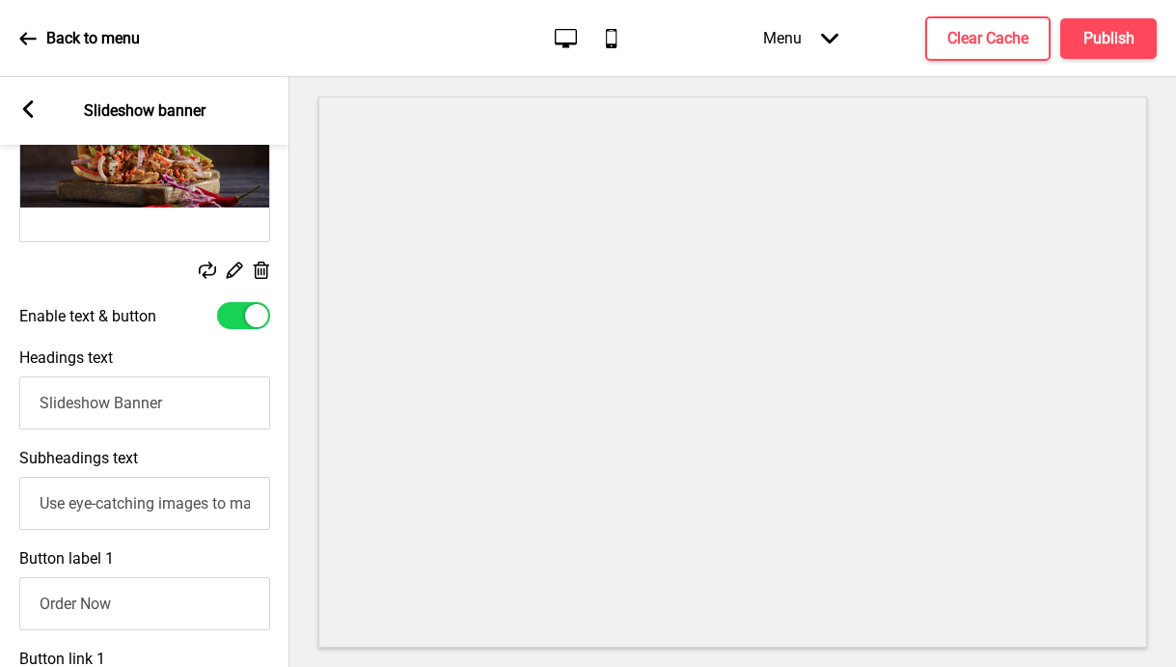
scroll to position [423, 0]
click at [197, 402] on input "Slideshow Banner" at bounding box center [144, 401] width 251 height 53
type input "Brotzeit [PERSON_NAME] Signature [PERSON_NAME] Kebab"
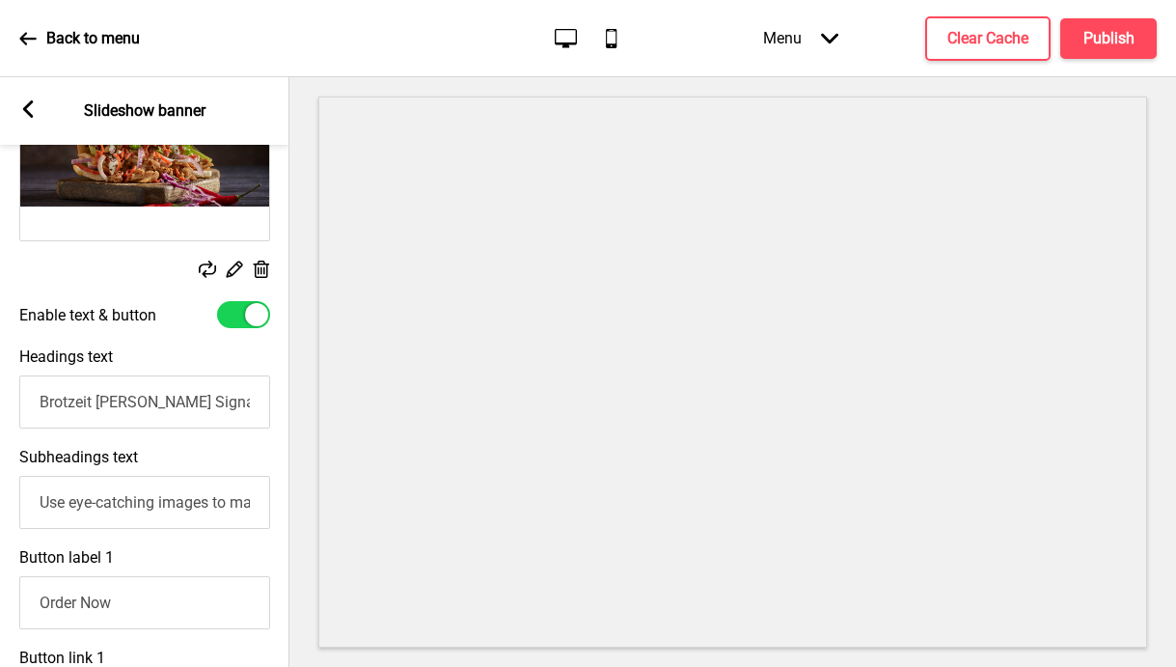
click at [214, 499] on input "Use eye-catching images to make a strong first impression of your brand" at bounding box center [144, 502] width 251 height 53
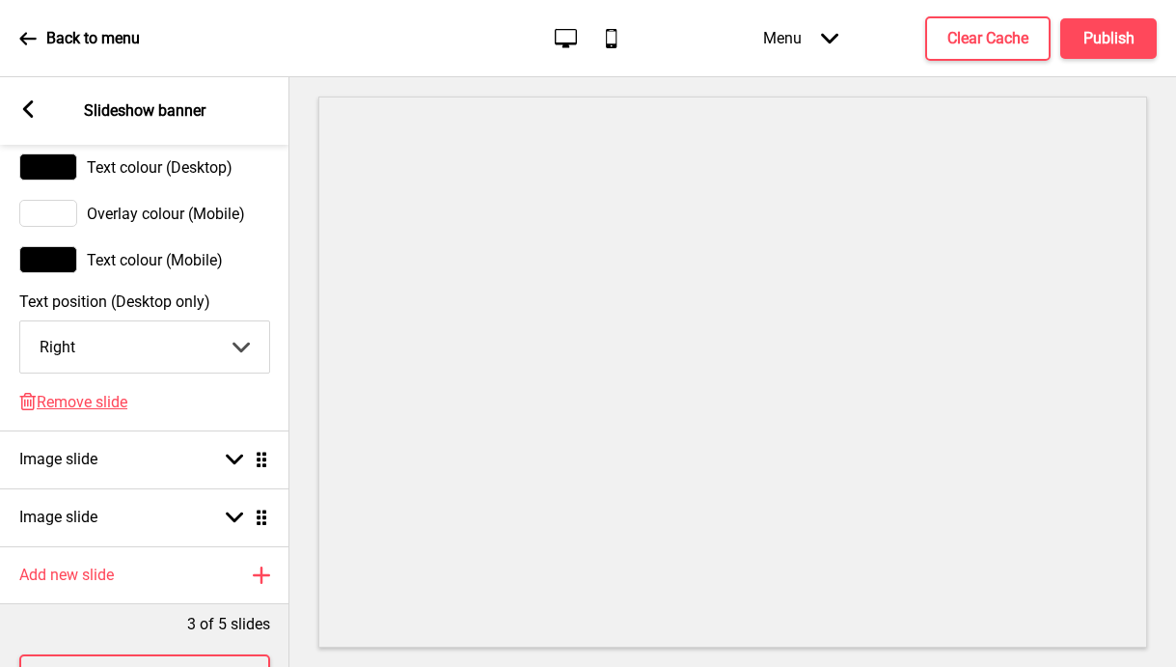
scroll to position [1270, 0]
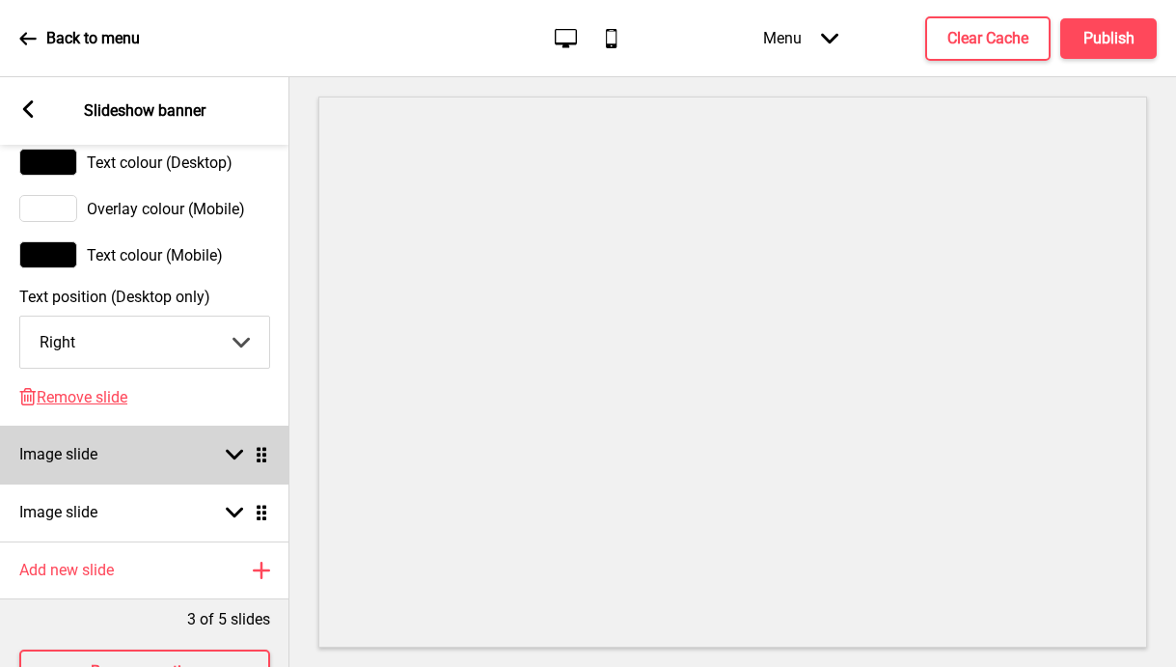
click at [227, 459] on rect at bounding box center [234, 454] width 17 height 17
select select "right"
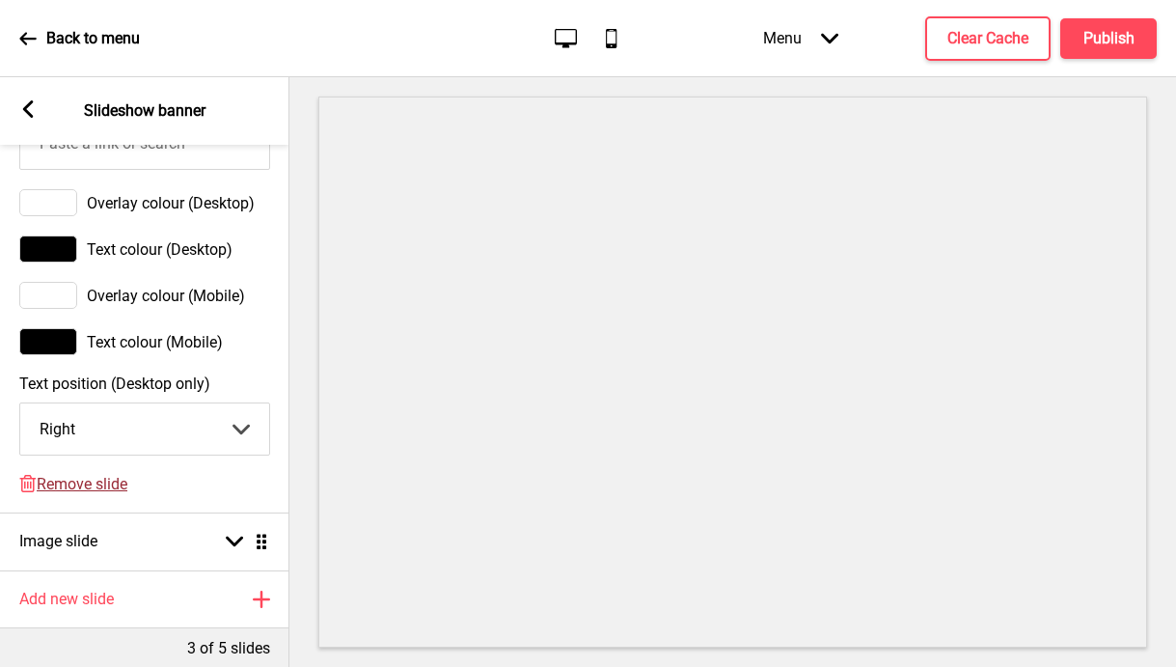
click at [99, 485] on span "Remove slide" at bounding box center [82, 484] width 91 height 18
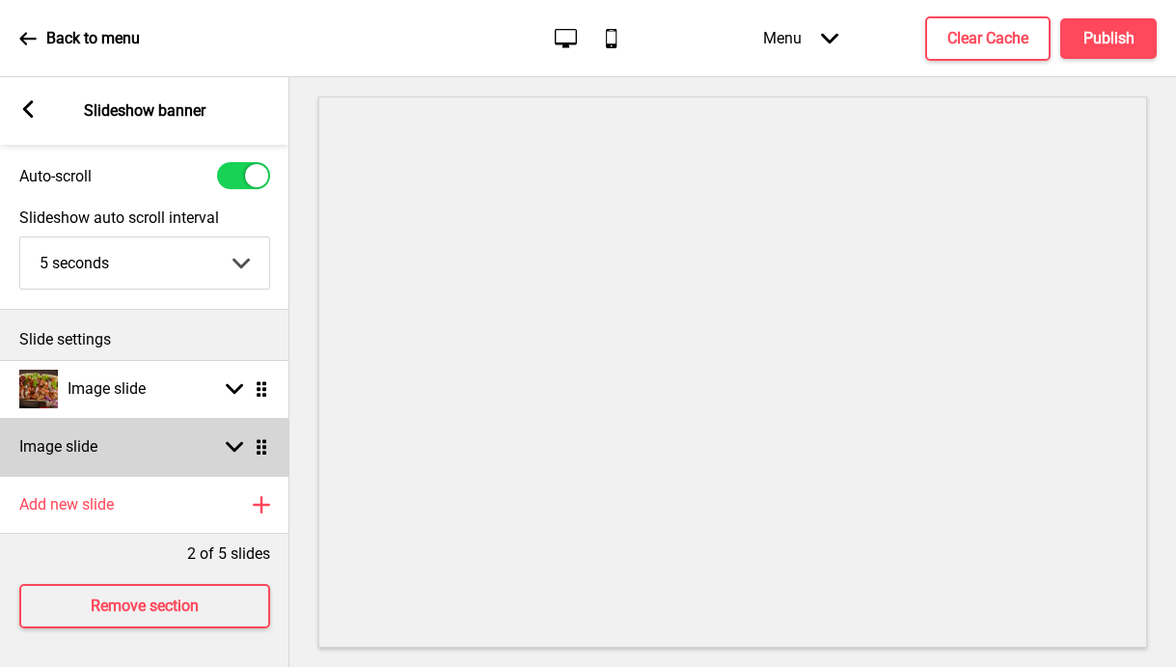
click at [239, 447] on rect at bounding box center [234, 446] width 17 height 17
select select "right"
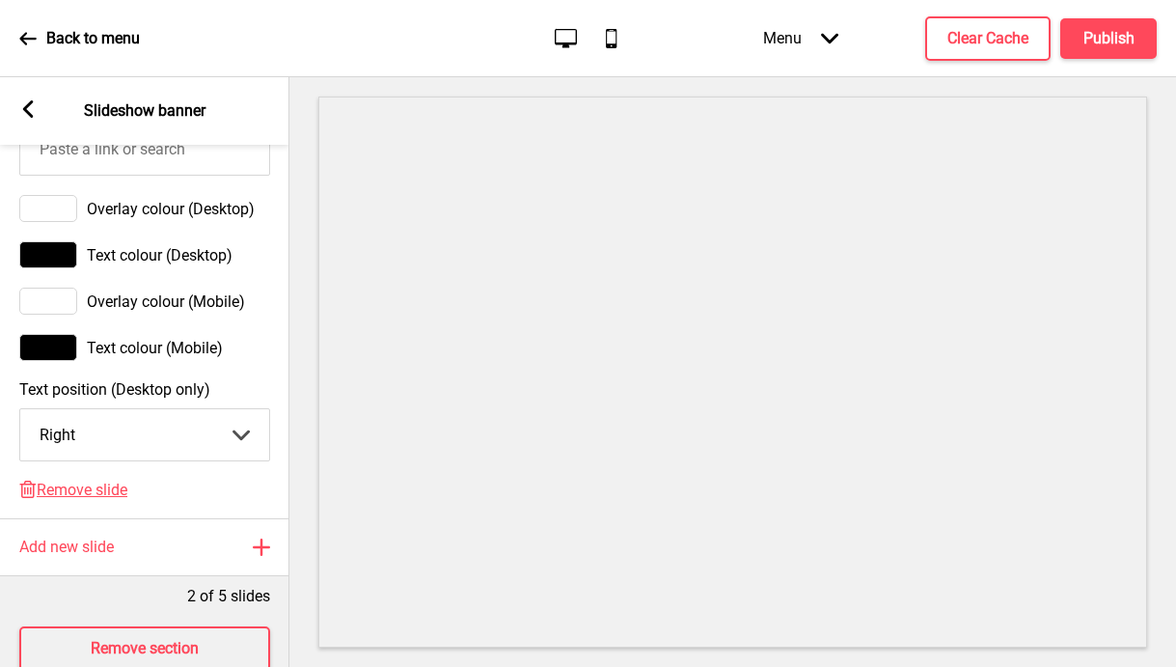
scroll to position [1270, 0]
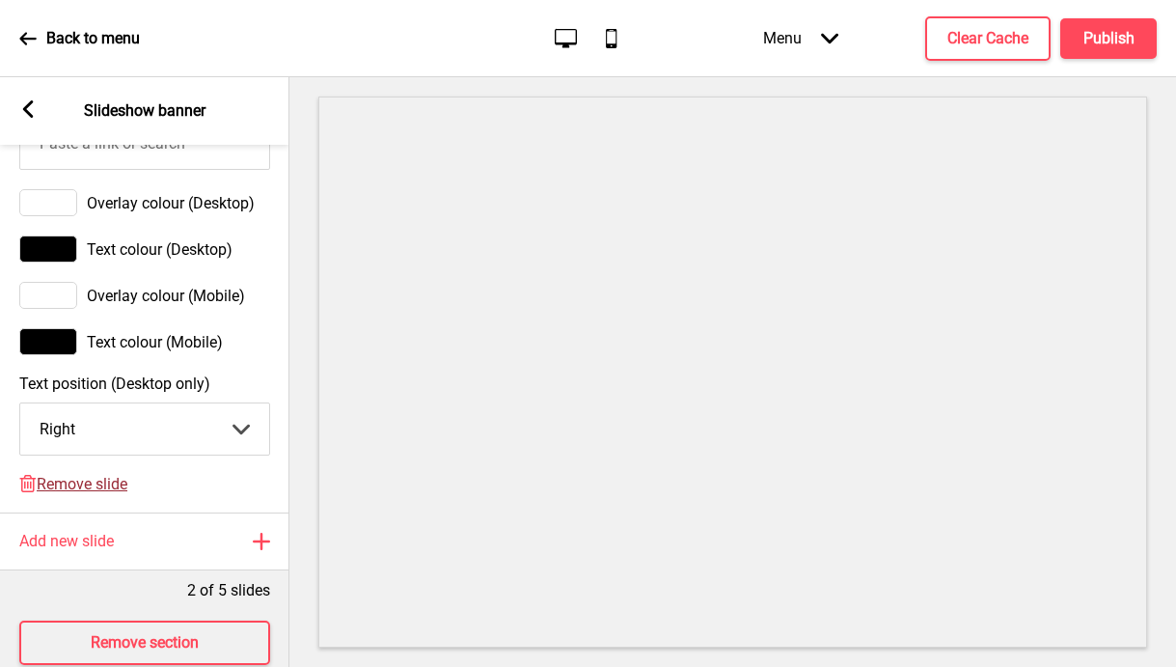
click at [93, 493] on span "Remove slide" at bounding box center [82, 484] width 91 height 18
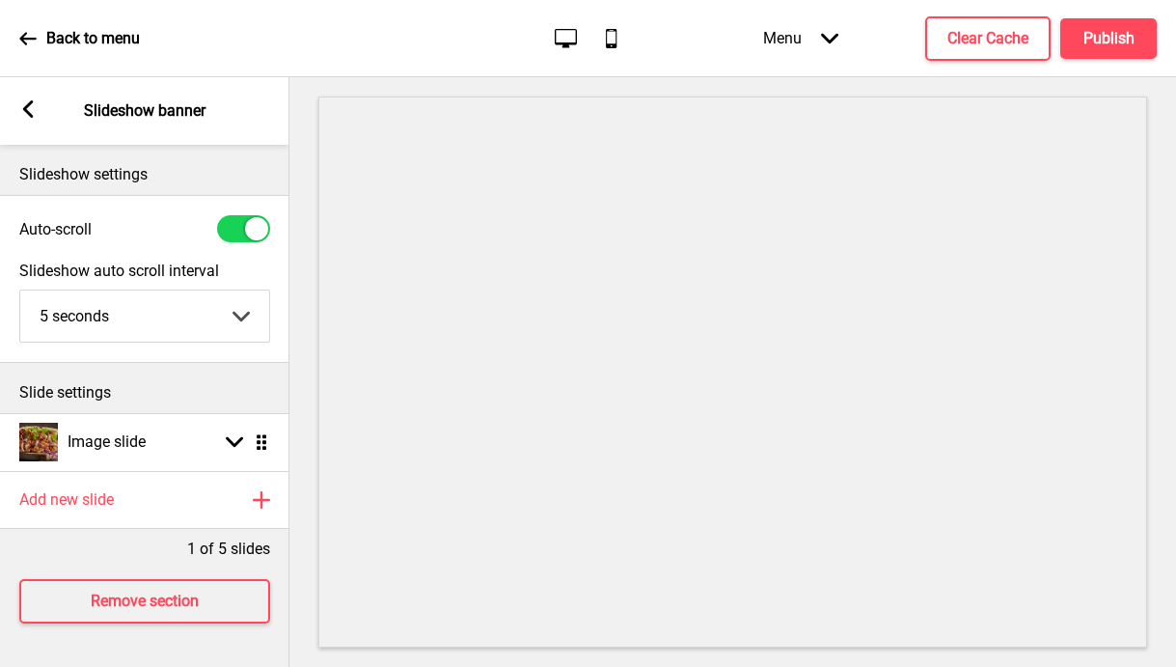
scroll to position [0, 0]
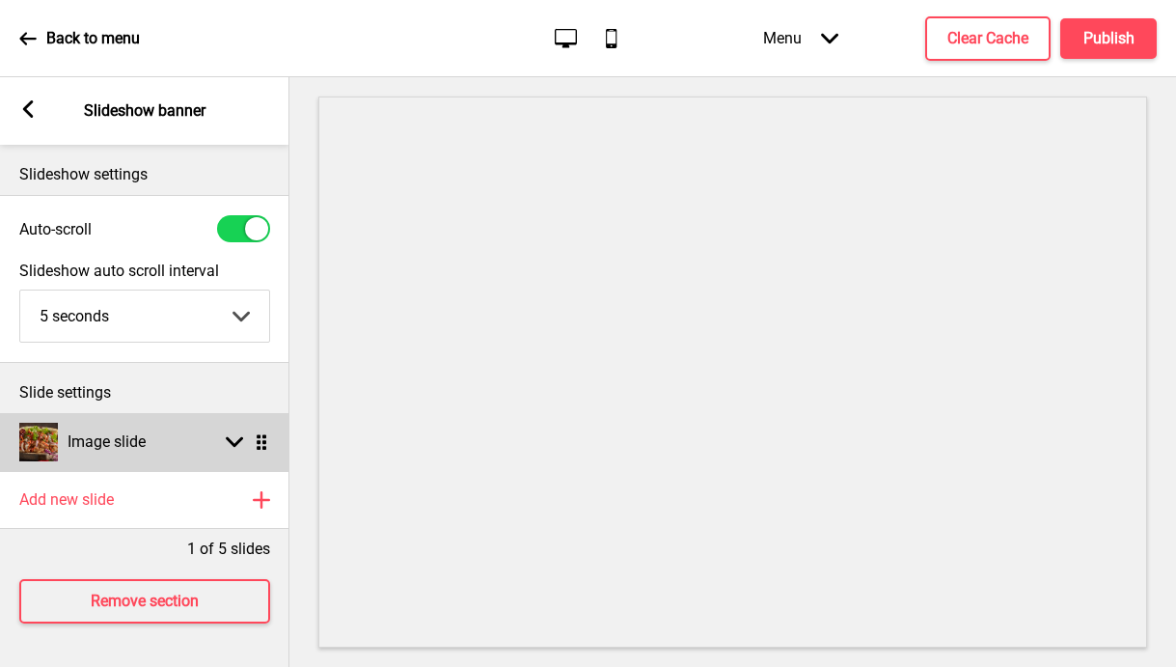
click at [230, 440] on icon at bounding box center [234, 442] width 17 height 11
select select "right"
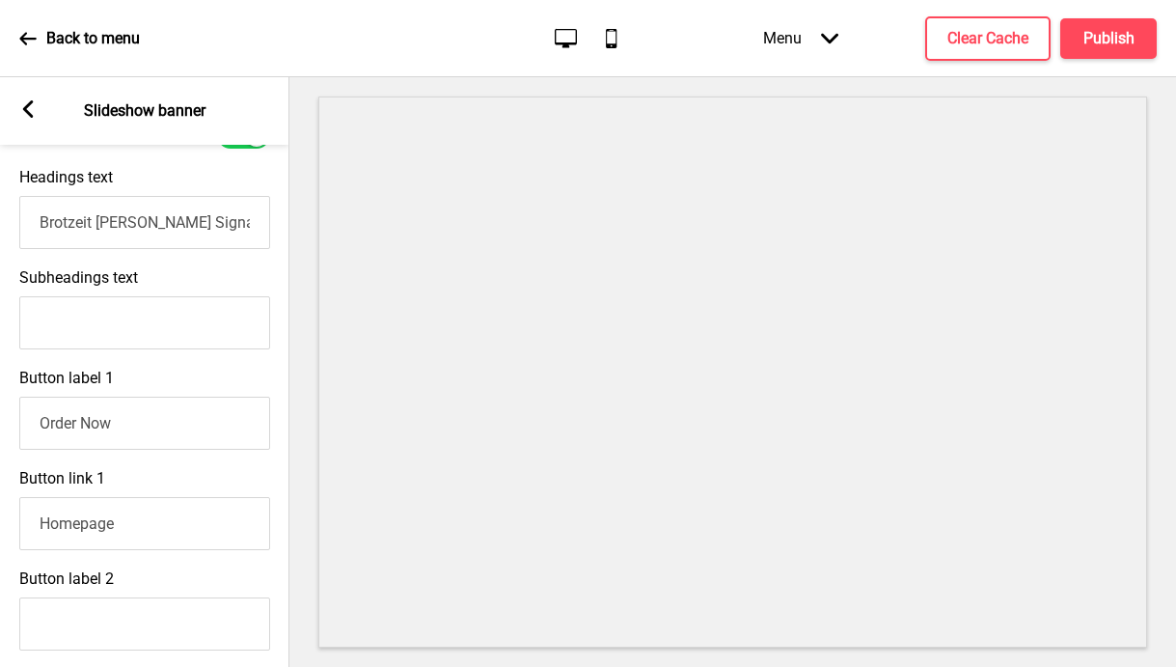
scroll to position [596, 0]
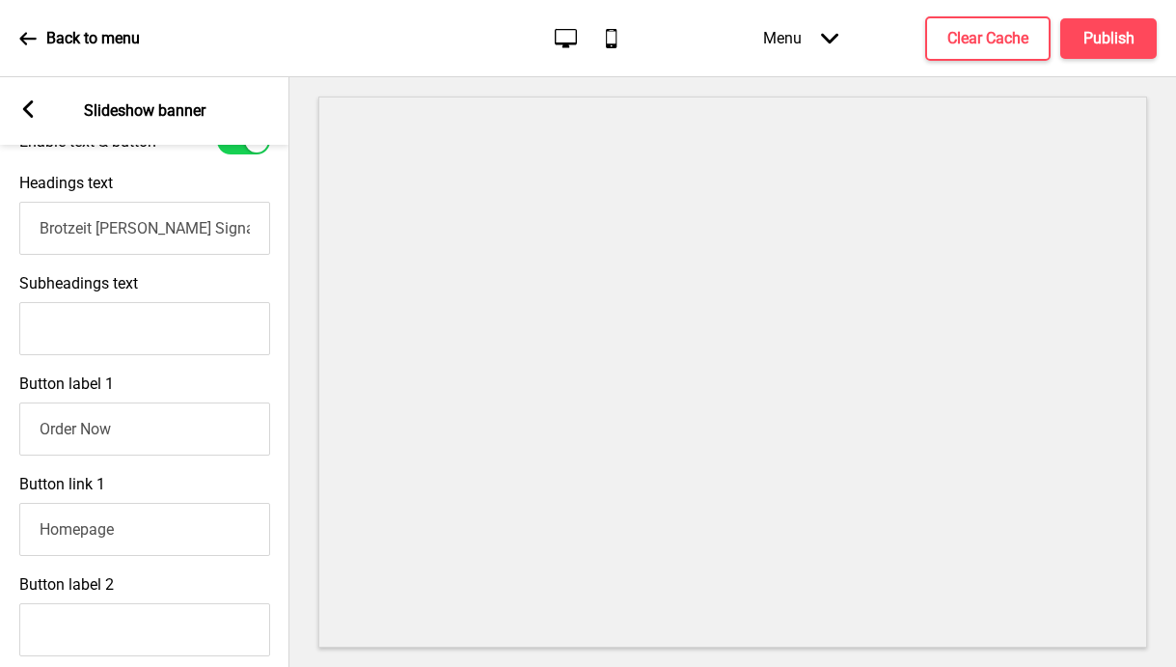
click at [162, 429] on input "Order Now" at bounding box center [144, 428] width 251 height 53
click at [1107, 49] on button "Publish" at bounding box center [1108, 38] width 96 height 41
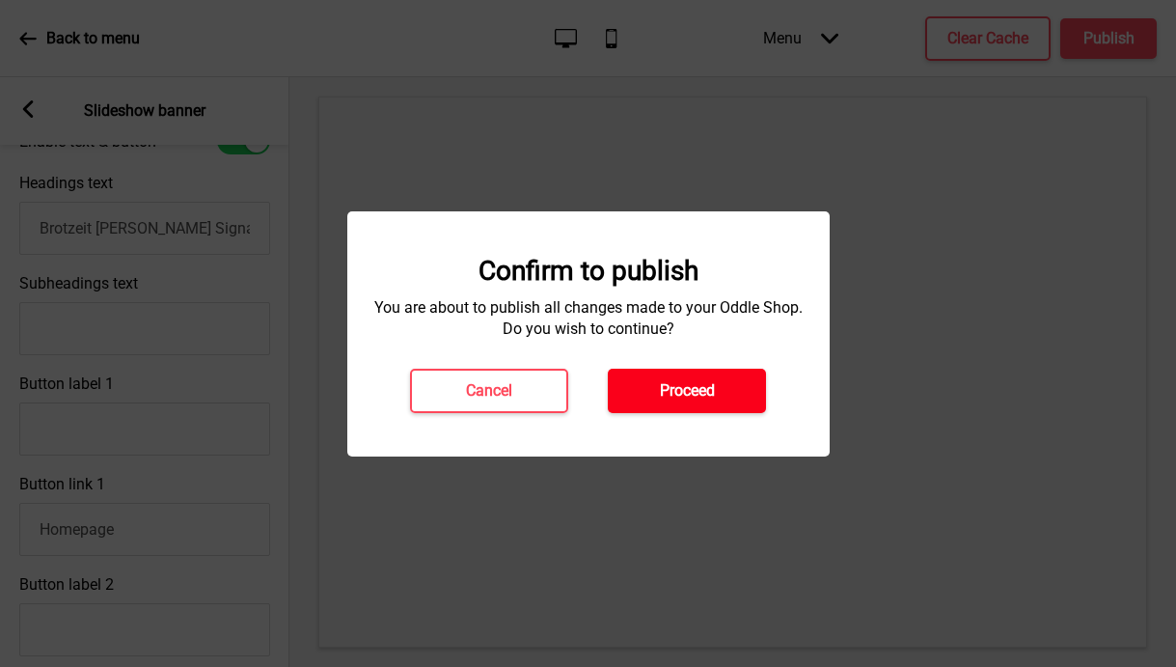
click at [676, 388] on h4 "Proceed" at bounding box center [687, 390] width 55 height 21
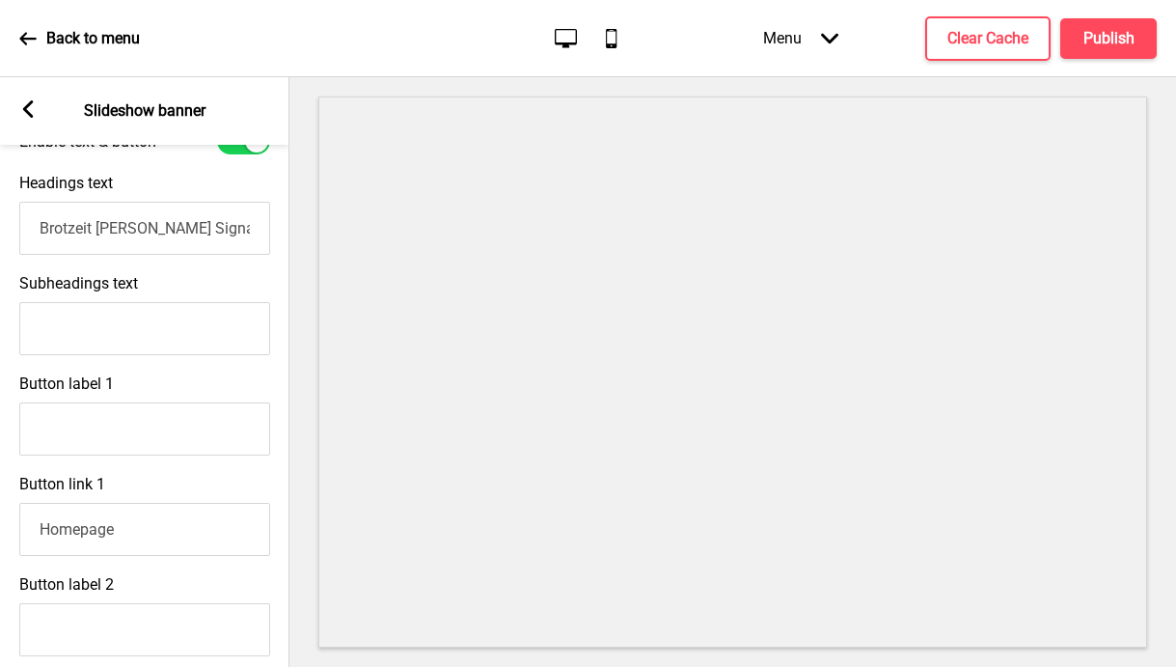
click at [35, 37] on icon at bounding box center [27, 38] width 16 height 13
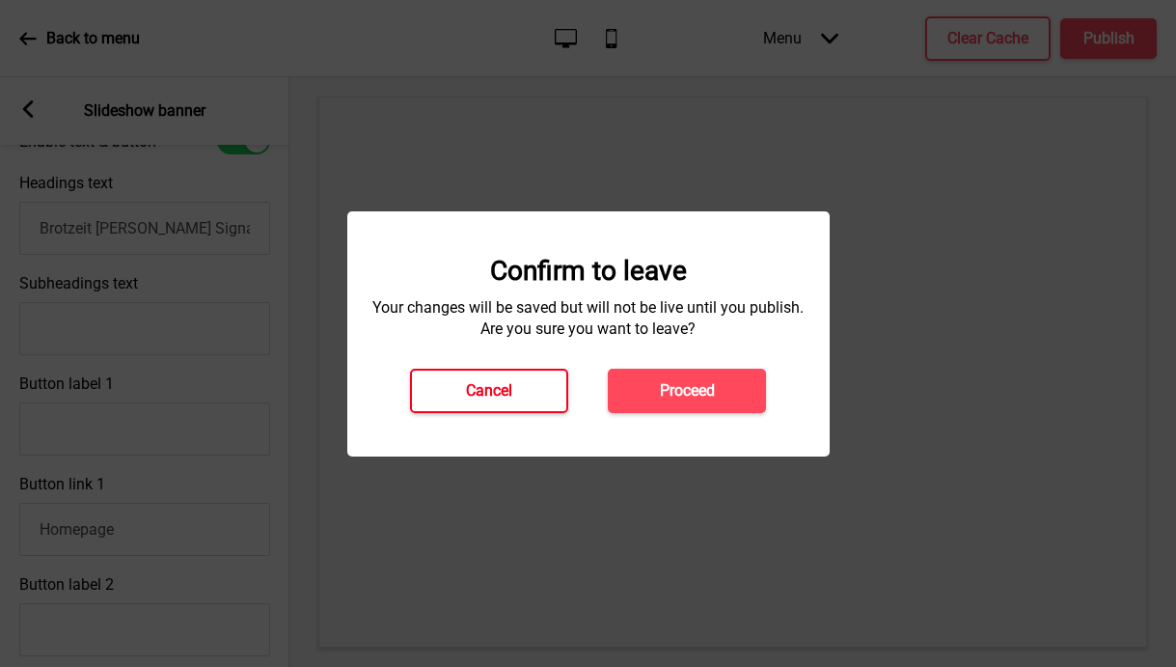
click at [509, 390] on h4 "Cancel" at bounding box center [489, 390] width 46 height 21
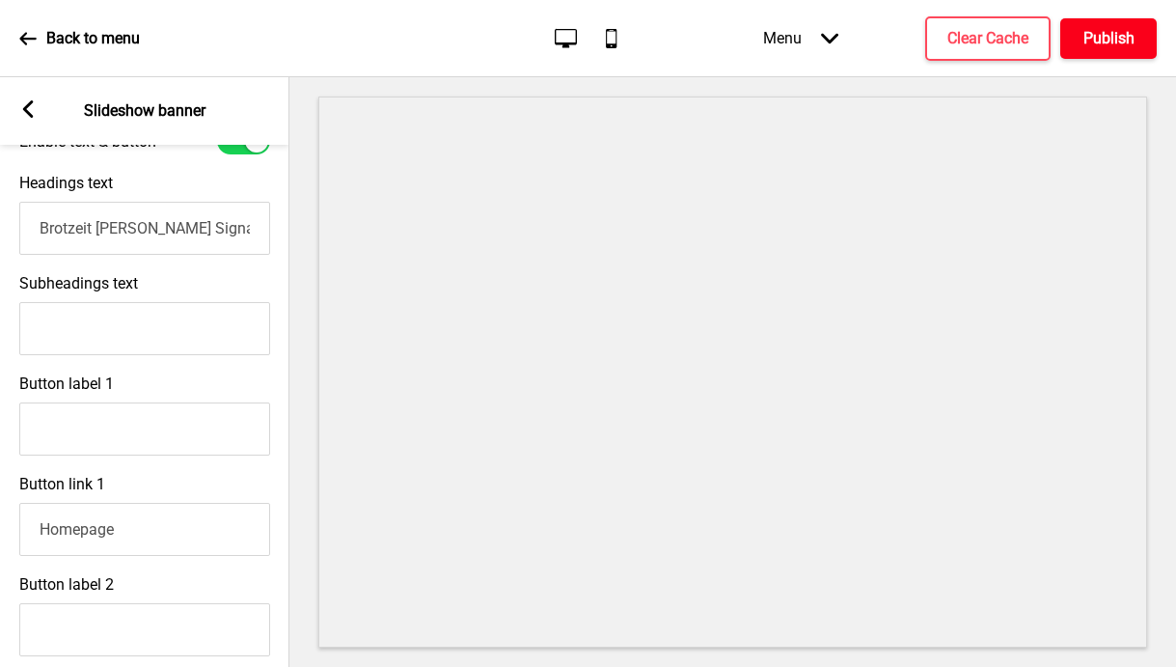
click at [1117, 42] on h4 "Publish" at bounding box center [1108, 38] width 51 height 21
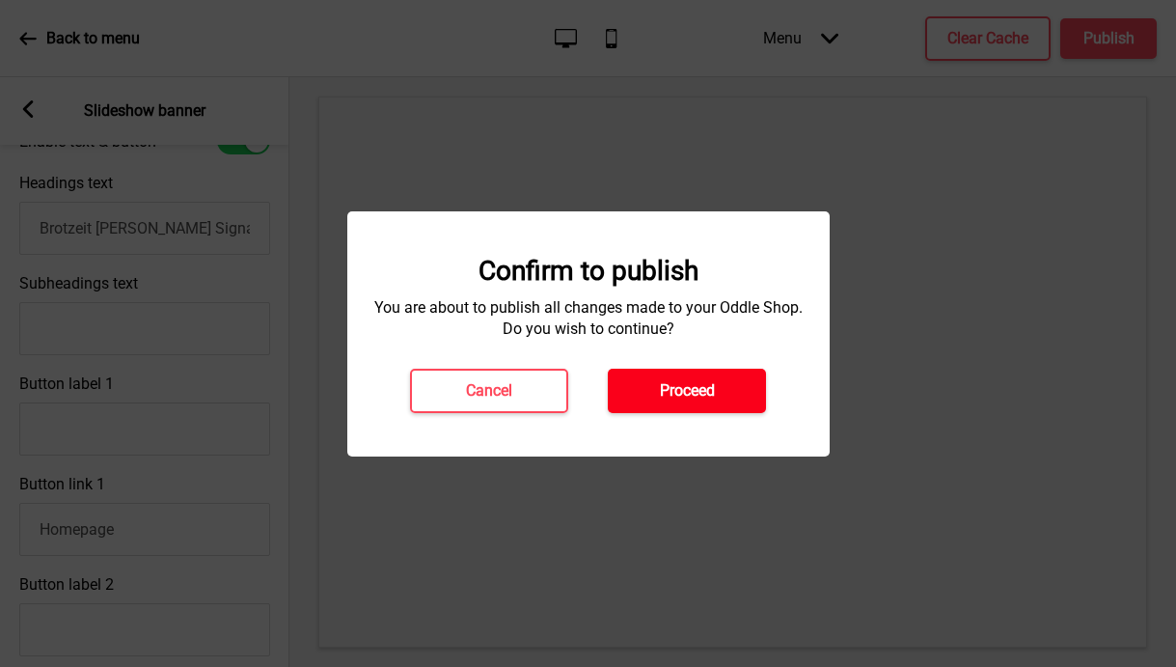
click at [666, 398] on h4 "Proceed" at bounding box center [687, 390] width 55 height 21
